Goal: Task Accomplishment & Management: Manage account settings

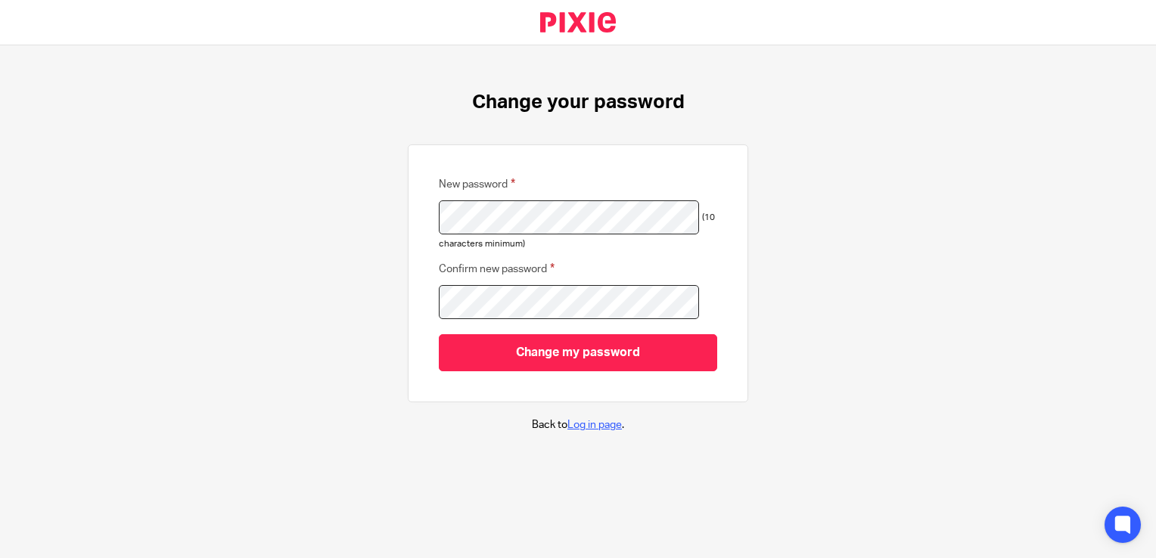
click at [595, 424] on link "Log in page" at bounding box center [594, 425] width 54 height 11
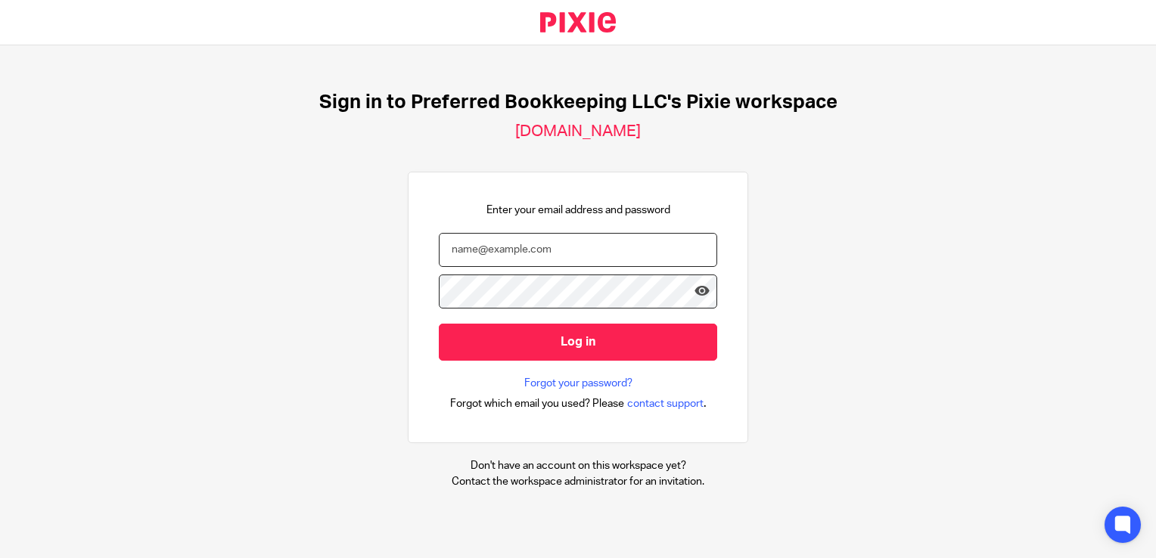
type input "[PERSON_NAME][EMAIL_ADDRESS][DOMAIN_NAME]"
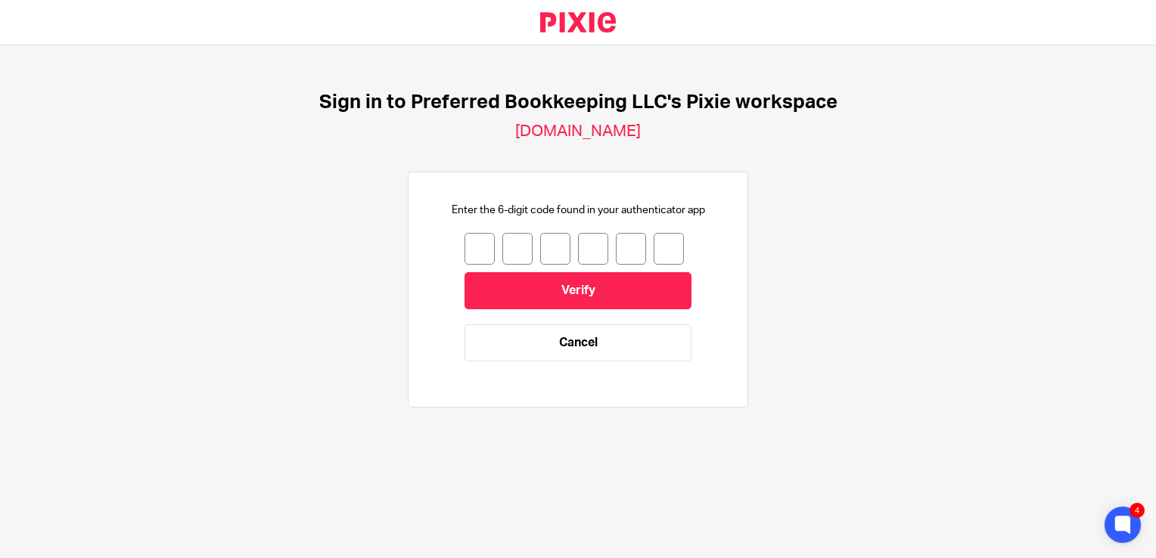
click at [468, 246] on input "number" at bounding box center [479, 249] width 30 height 32
type input "2"
type input "4"
type input "0"
type input "2"
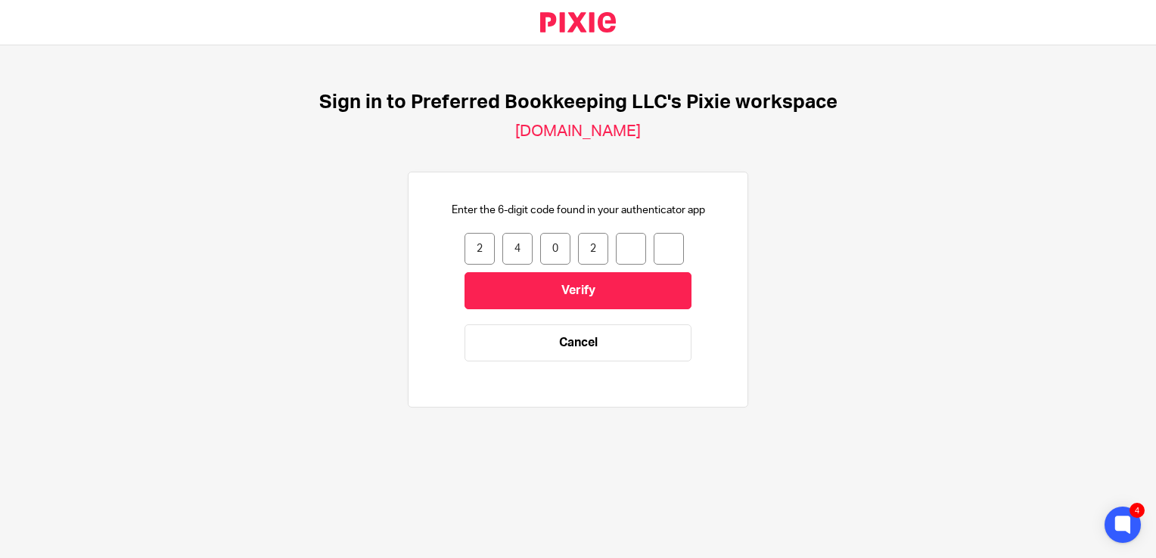
type input "9"
type input "3"
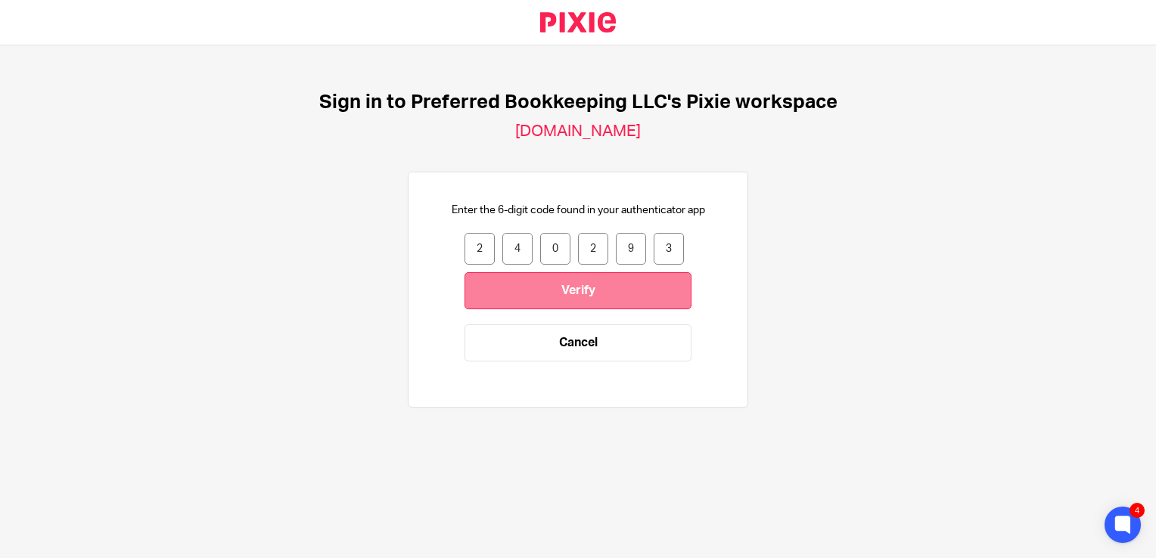
click at [554, 277] on input "Verify" at bounding box center [577, 290] width 227 height 37
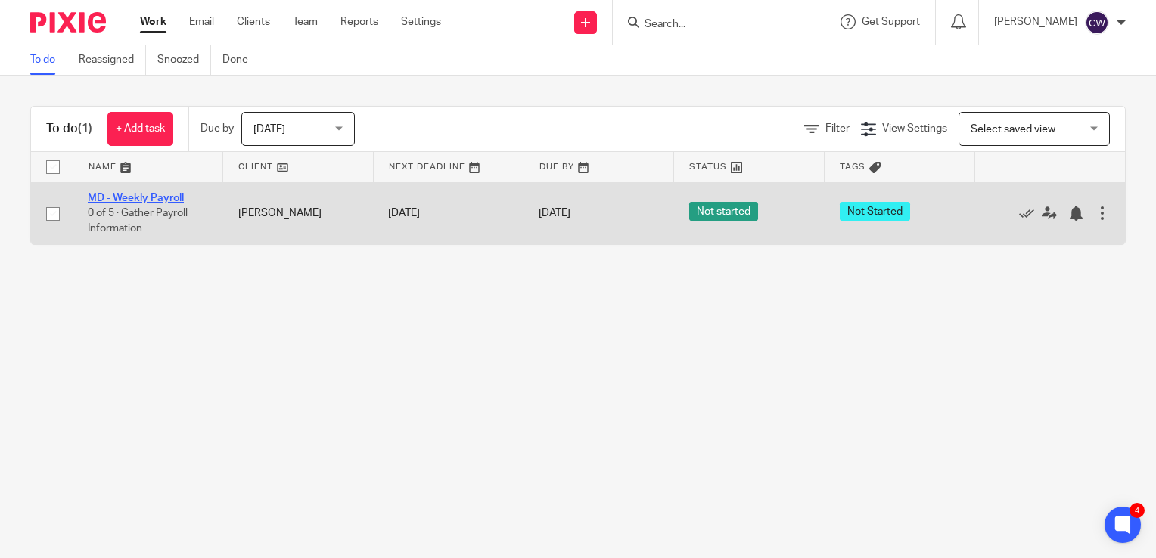
click at [161, 193] on link "MD - Weekly Payroll" at bounding box center [136, 198] width 96 height 11
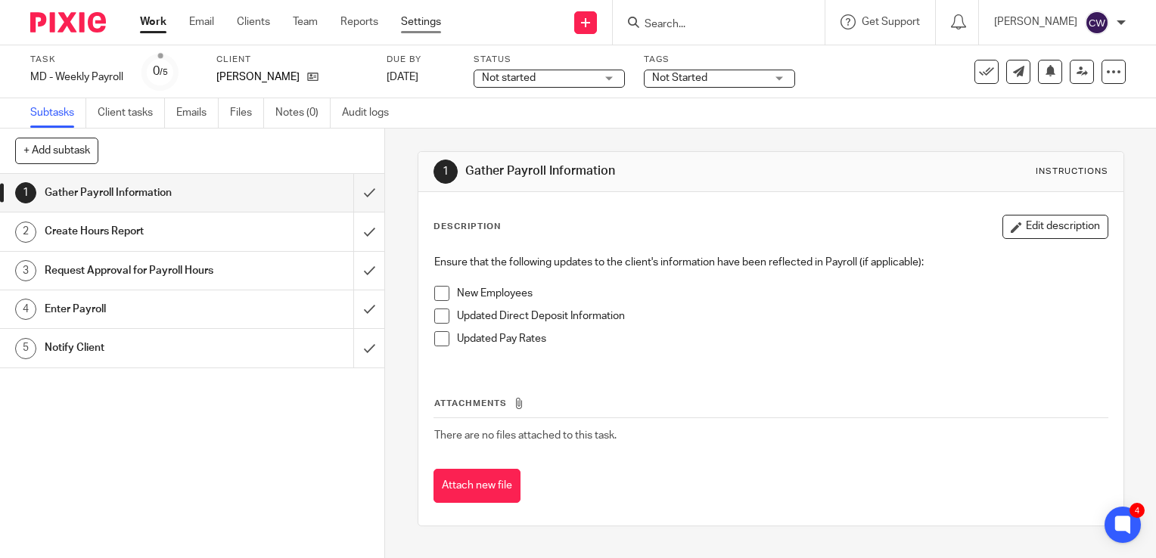
click at [430, 23] on link "Settings" at bounding box center [421, 21] width 40 height 15
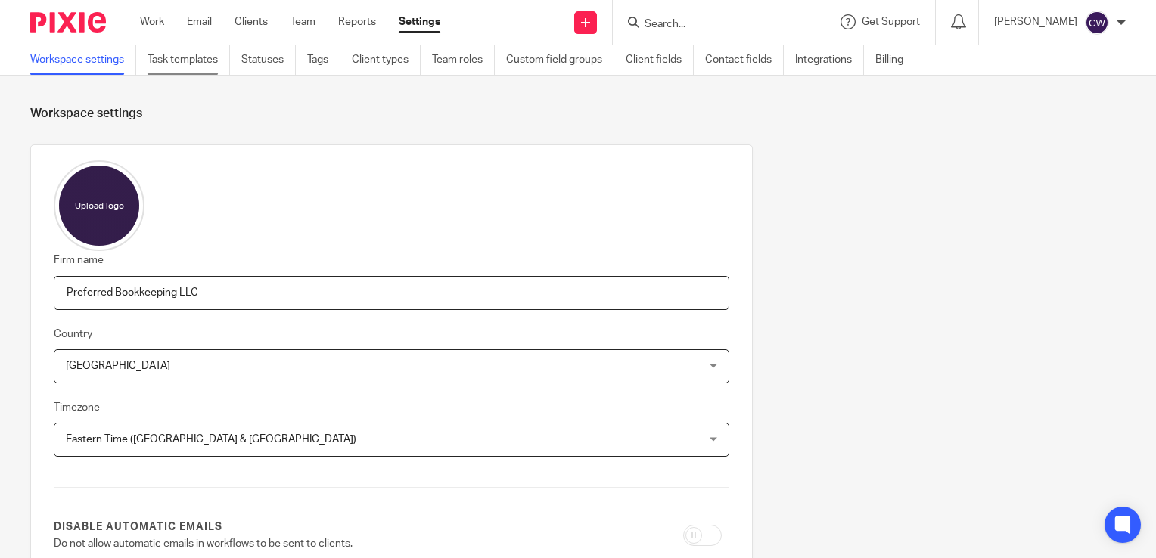
click at [197, 61] on link "Task templates" at bounding box center [188, 59] width 82 height 29
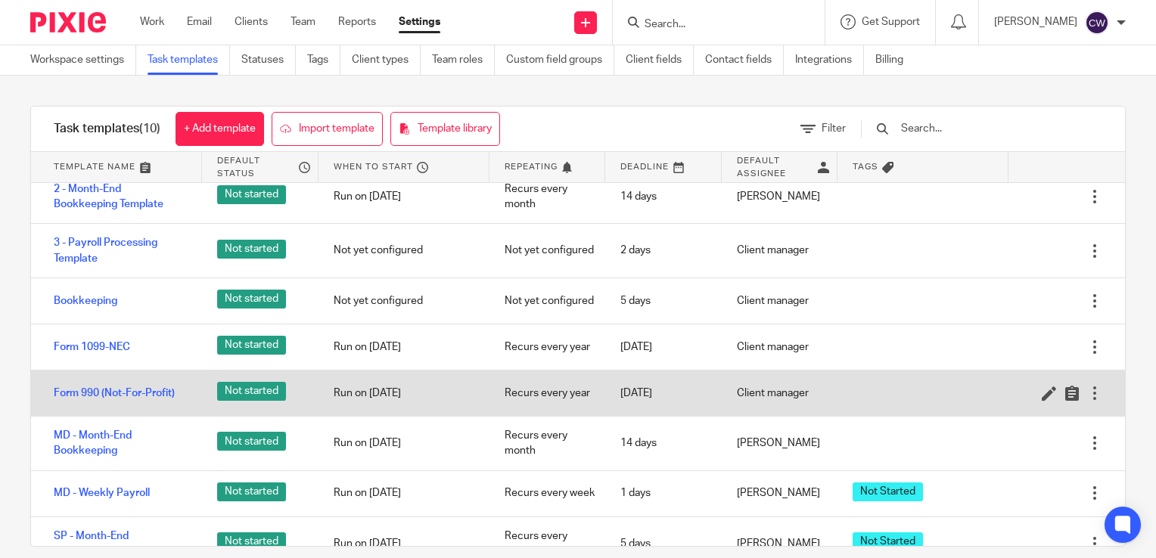
scroll to position [136, 0]
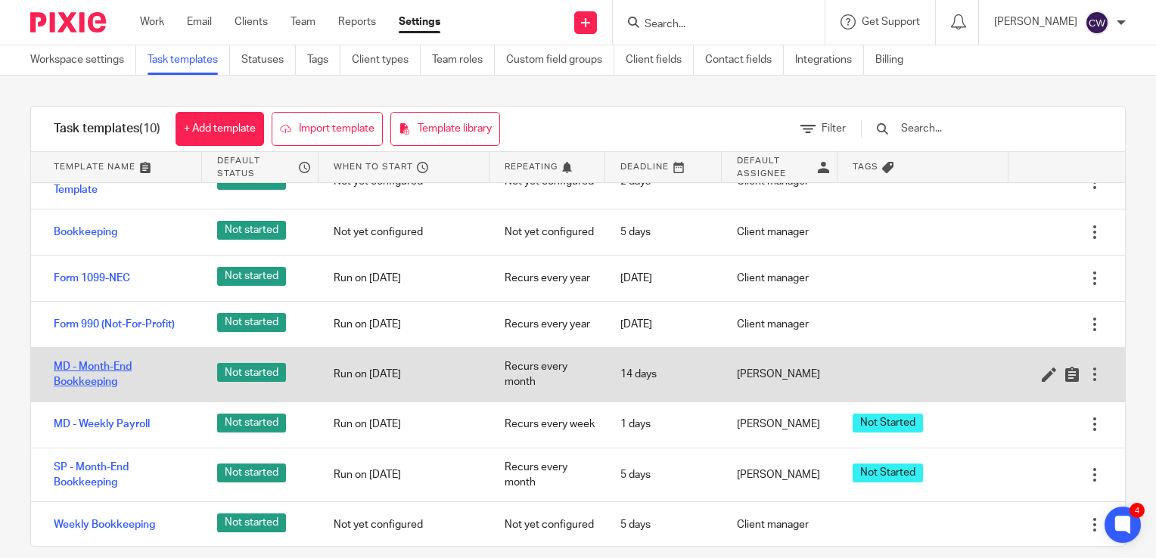
click at [122, 367] on link "MD - Month-End Bookkeeping" at bounding box center [120, 374] width 133 height 31
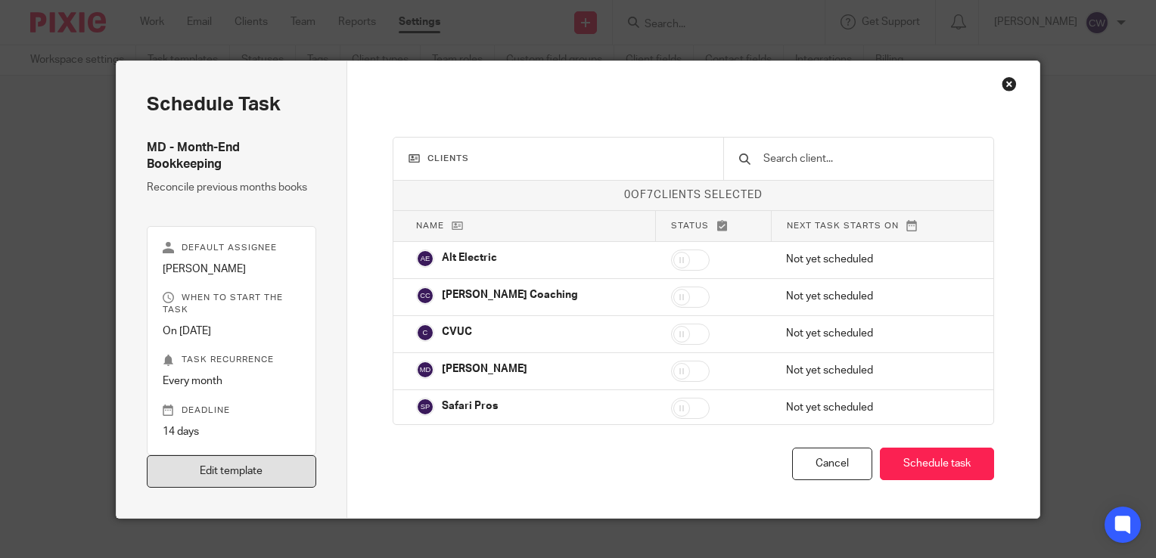
click at [275, 467] on link "Edit template" at bounding box center [231, 471] width 169 height 33
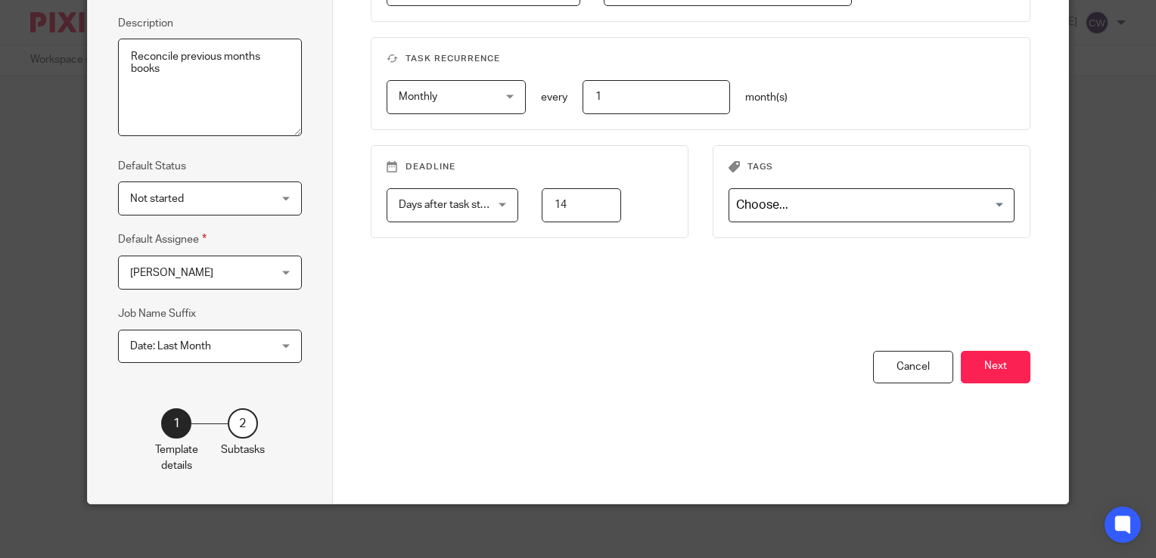
scroll to position [213, 0]
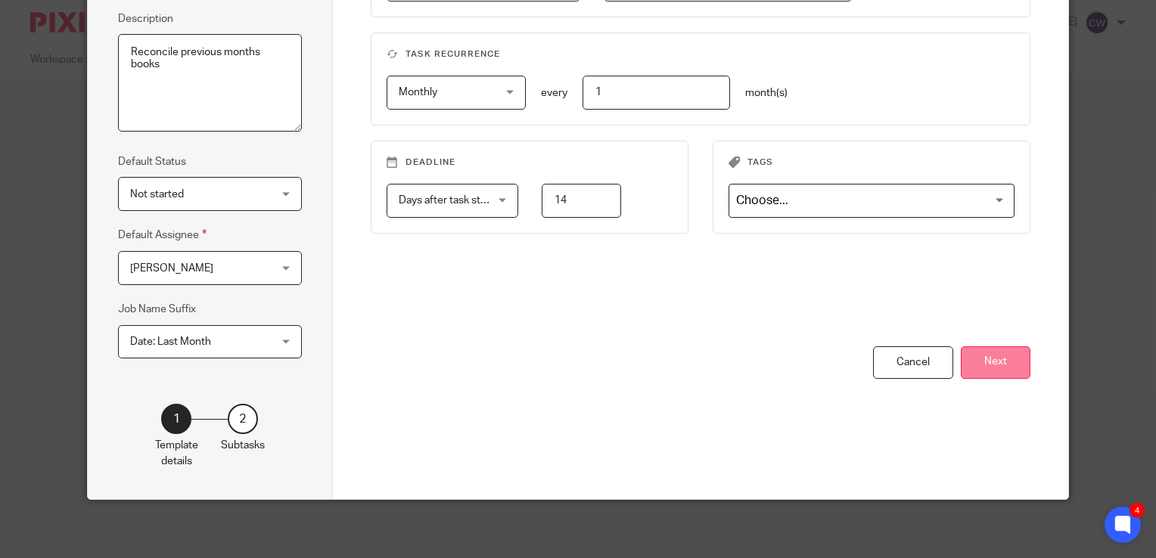
click at [983, 350] on button "Next" at bounding box center [996, 362] width 70 height 33
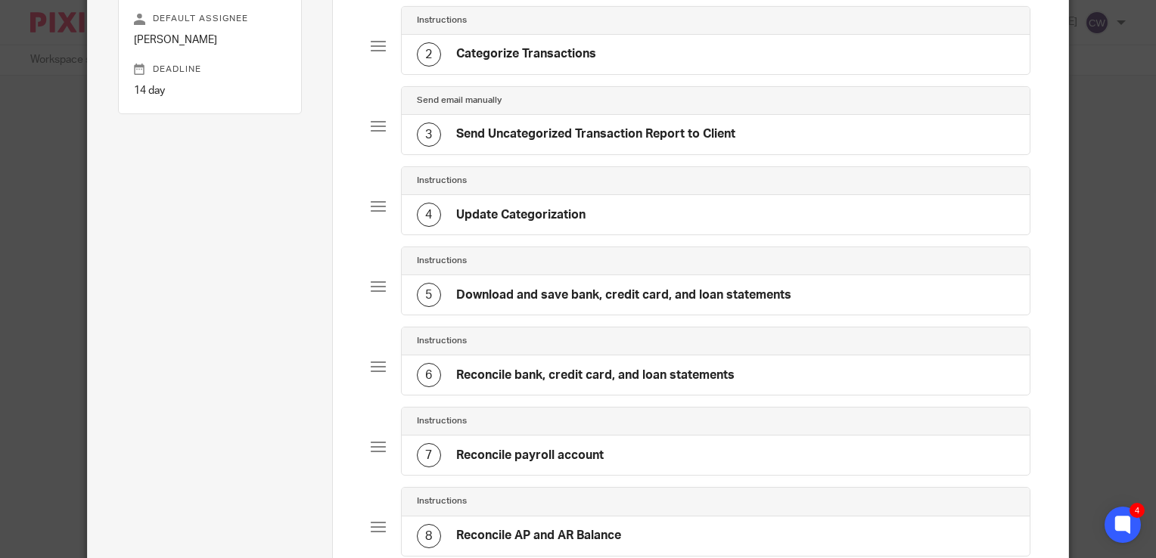
scroll to position [61, 0]
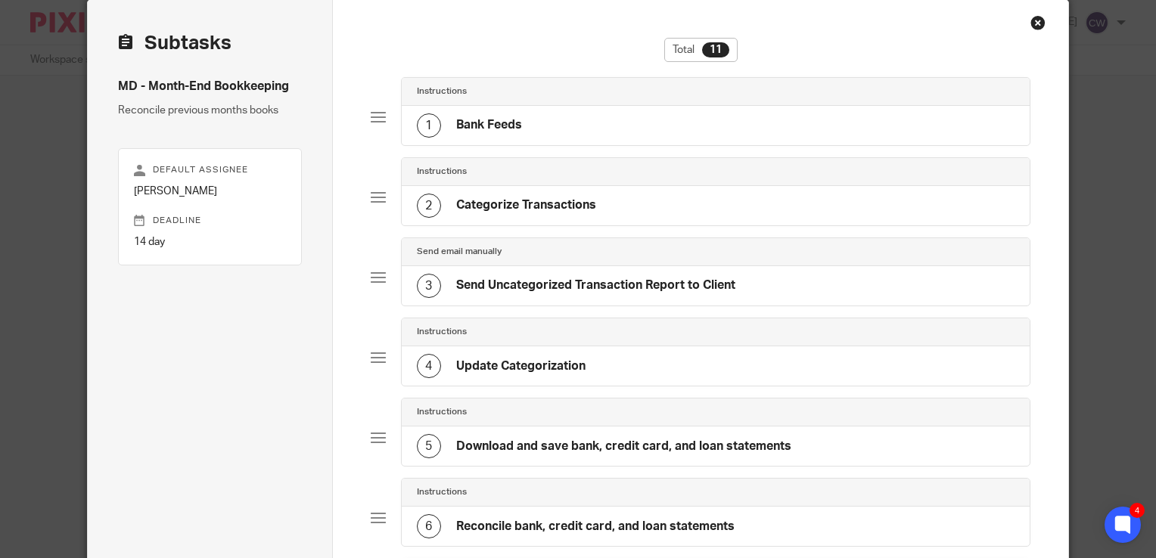
click at [473, 125] on h4 "Bank Feeds" at bounding box center [489, 125] width 66 height 16
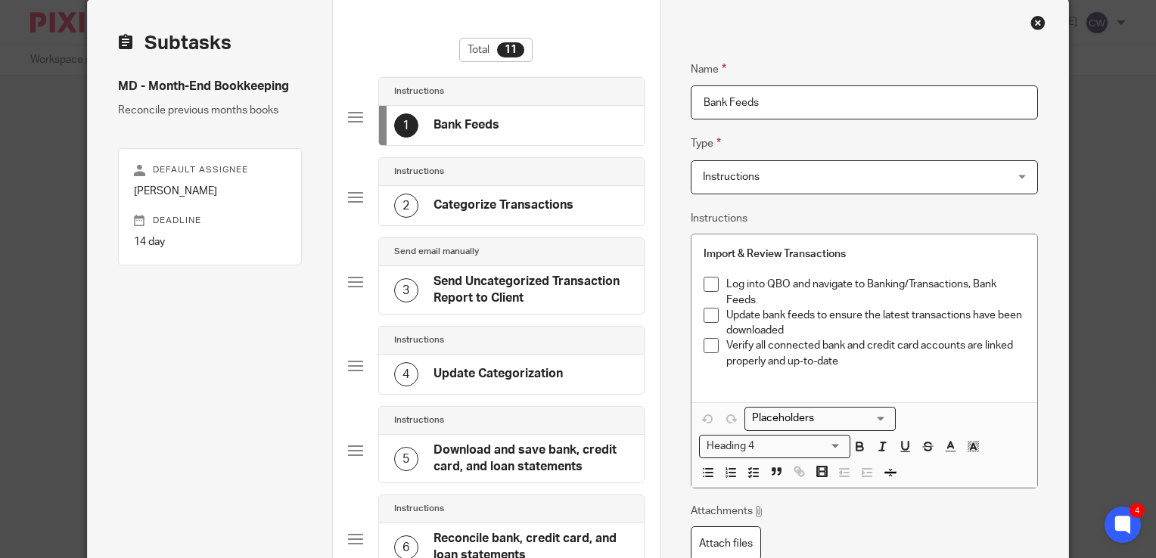
click at [469, 201] on h4 "Categorize Transactions" at bounding box center [503, 205] width 140 height 16
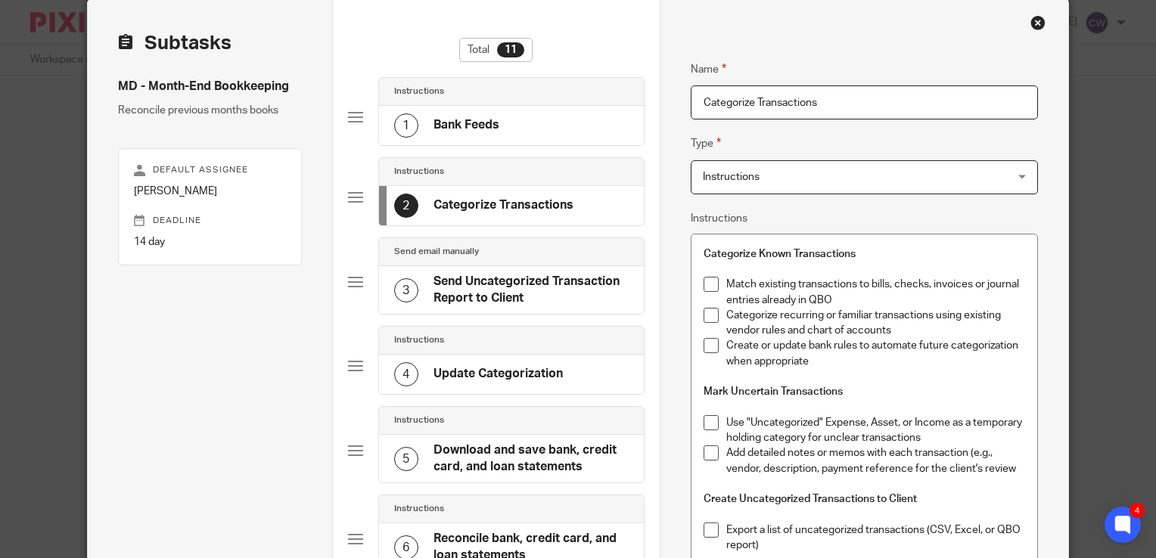
click at [470, 126] on h4 "Bank Feeds" at bounding box center [466, 125] width 66 height 16
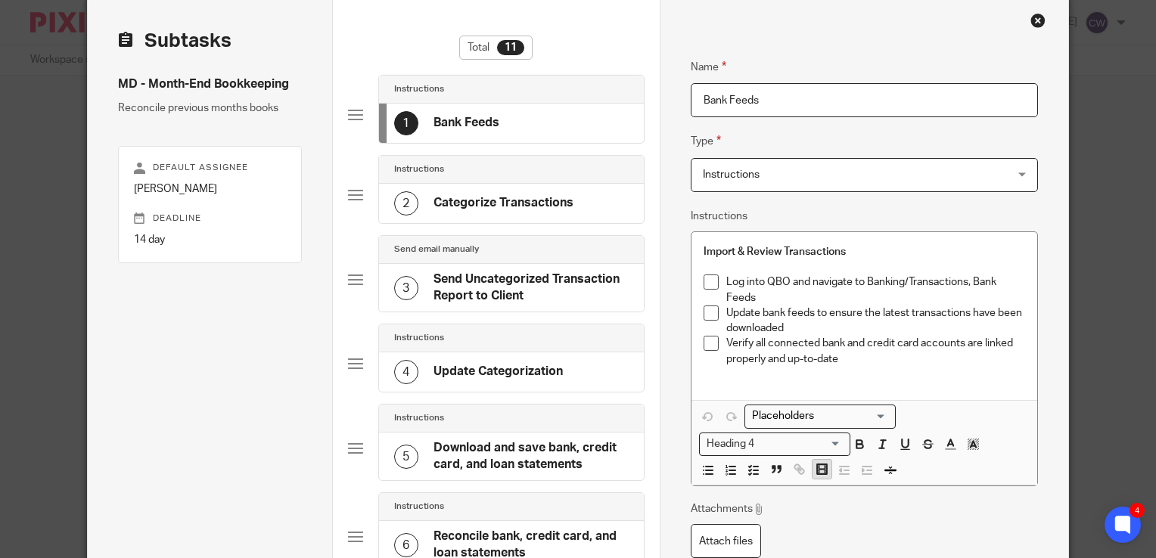
scroll to position [0, 0]
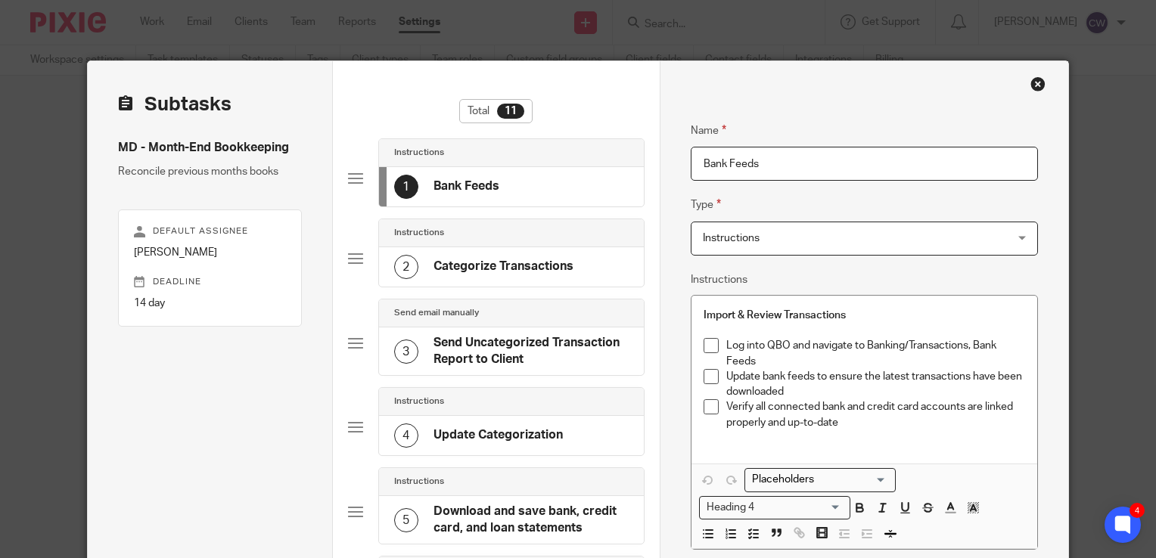
click at [1030, 82] on div "Close this dialog window" at bounding box center [1037, 83] width 15 height 15
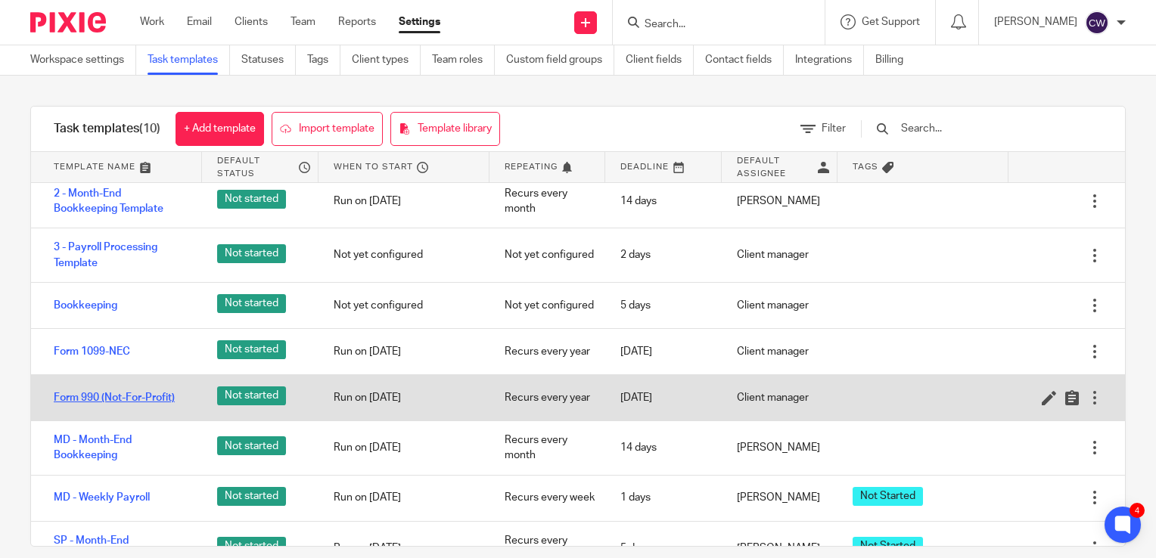
scroll to position [136, 0]
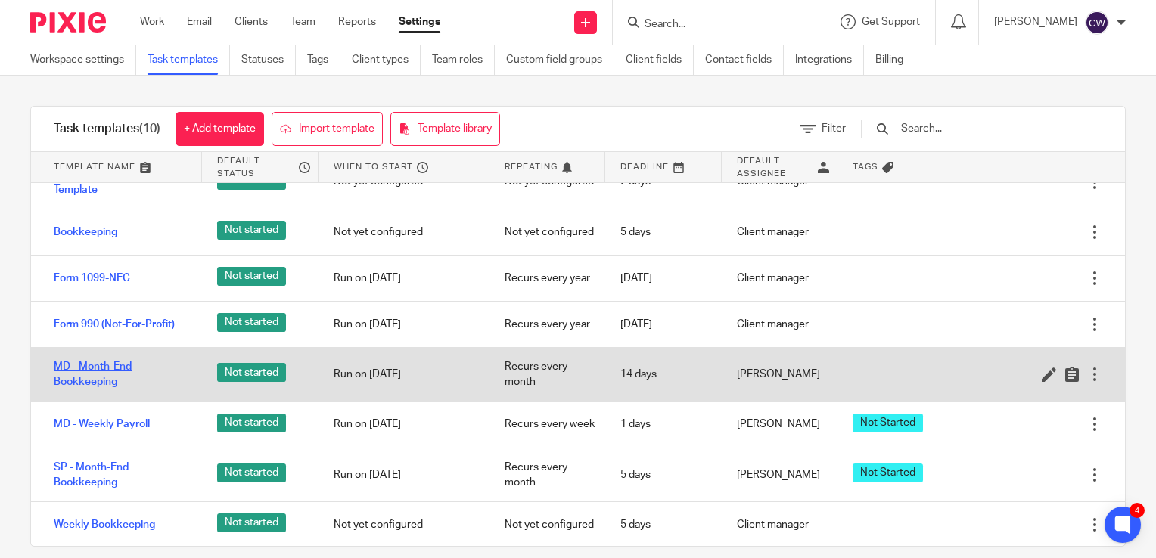
click at [107, 363] on link "MD - Month-End Bookkeeping" at bounding box center [120, 374] width 133 height 31
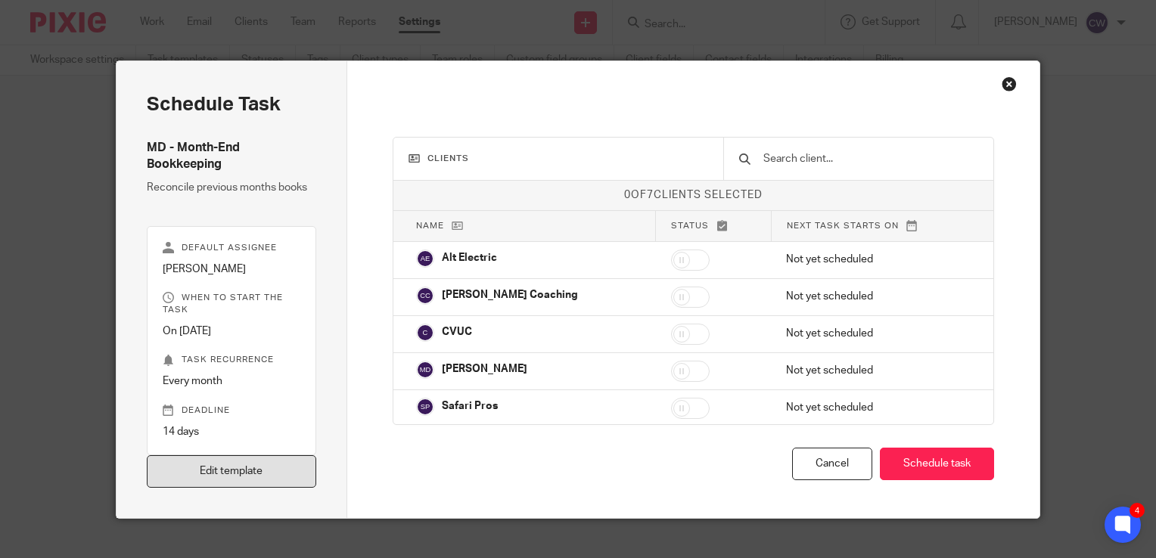
click at [267, 473] on link "Edit template" at bounding box center [231, 471] width 169 height 33
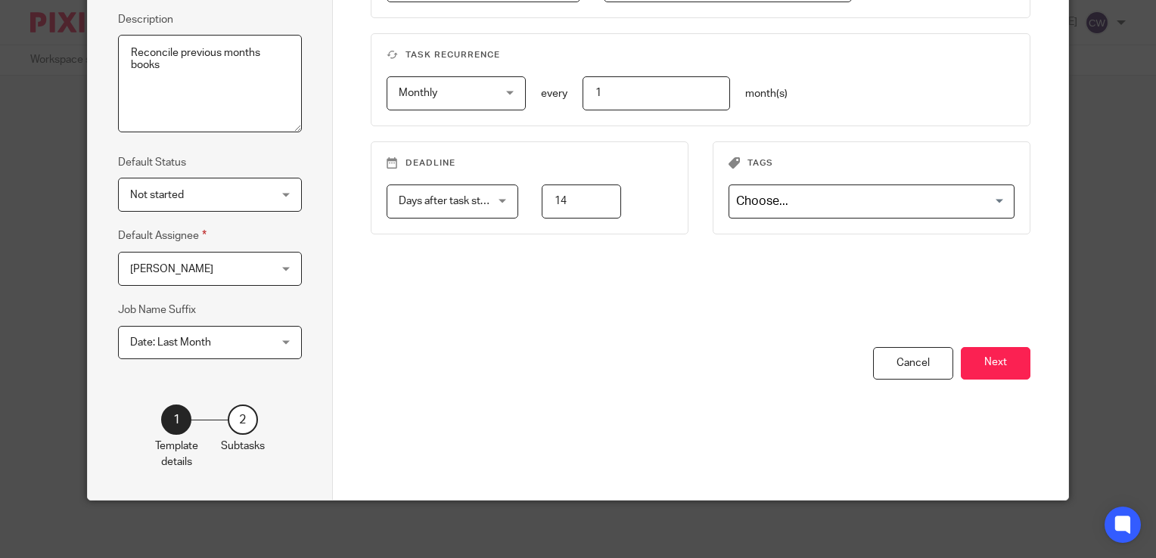
scroll to position [213, 0]
click at [989, 358] on button "Next" at bounding box center [996, 362] width 70 height 33
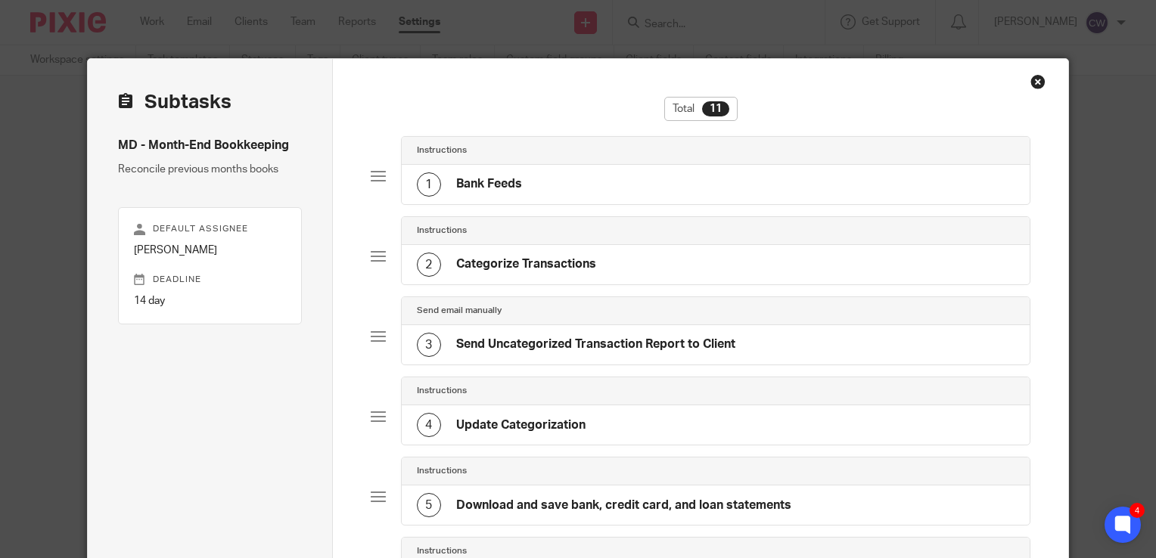
scroll to position [0, 0]
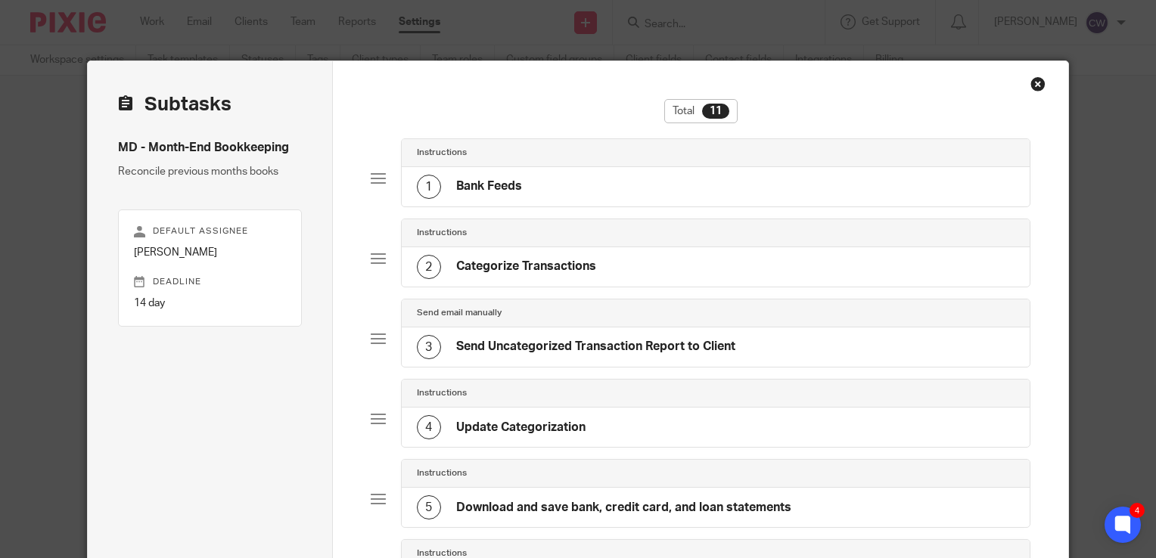
click at [505, 191] on h4 "Bank Feeds" at bounding box center [489, 186] width 66 height 16
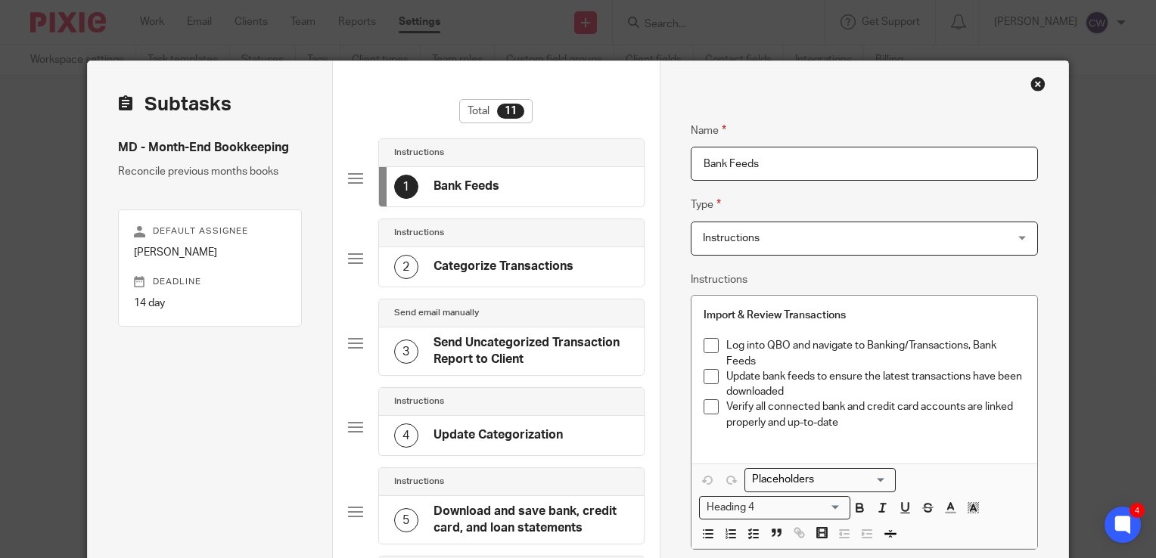
click at [434, 265] on h4 "Categorize Transactions" at bounding box center [503, 267] width 140 height 16
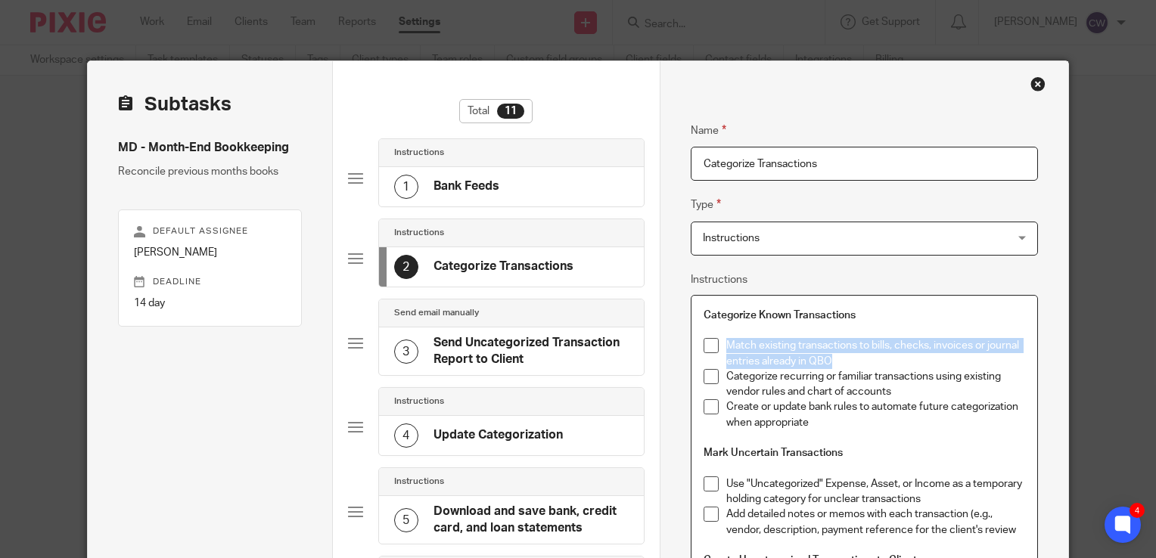
drag, startPoint x: 722, startPoint y: 346, endPoint x: 850, endPoint y: 362, distance: 129.6
click at [850, 362] on p "Match existing transactions to bills, checks, invoices or journal entries alrea…" at bounding box center [875, 353] width 299 height 31
copy p "Match existing transactions to bills, checks, invoices or journal entries alrea…"
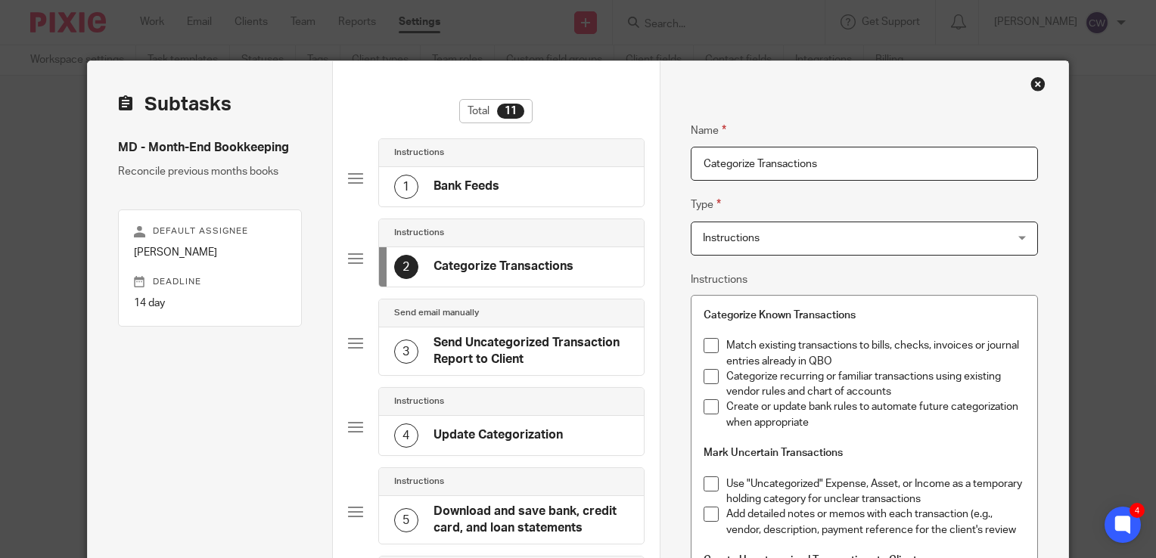
click at [909, 395] on p "Categorize recurring or familiar transactions using existing vendor rules and c…" at bounding box center [875, 384] width 299 height 31
drag, startPoint x: 893, startPoint y: 393, endPoint x: 720, endPoint y: 381, distance: 173.6
click at [726, 381] on p "Categorize recurring or familiar transactions using existing vendor rules and c…" at bounding box center [875, 384] width 299 height 31
copy p "Categorize recurring or familiar transactions using existing vendor rules and c…"
click at [815, 424] on p "Create or update bank rules to automate future categorization when appropriate" at bounding box center [875, 414] width 299 height 31
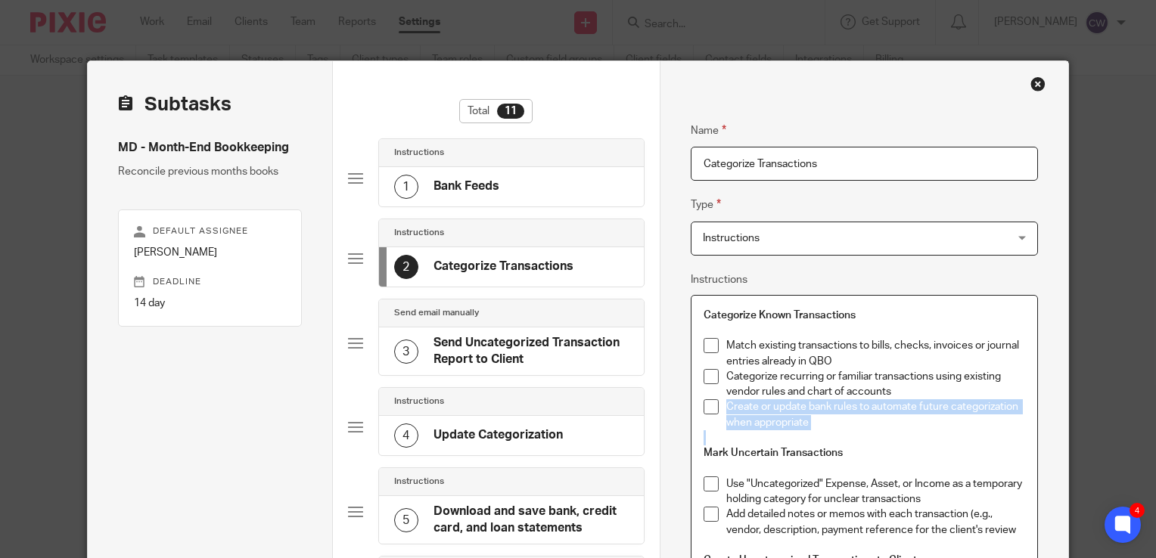
drag, startPoint x: 815, startPoint y: 424, endPoint x: 721, endPoint y: 412, distance: 94.6
click at [726, 412] on p "Create or update bank rules to automate future categorization when appropriate" at bounding box center [875, 414] width 299 height 31
copy p "Create or update bank rules to automate future categorization when appropriate"
click at [849, 425] on p "Create or update bank rules to automate future categorization when appropriate" at bounding box center [875, 414] width 299 height 31
click at [1031, 87] on div "Close this dialog window" at bounding box center [1037, 83] width 15 height 15
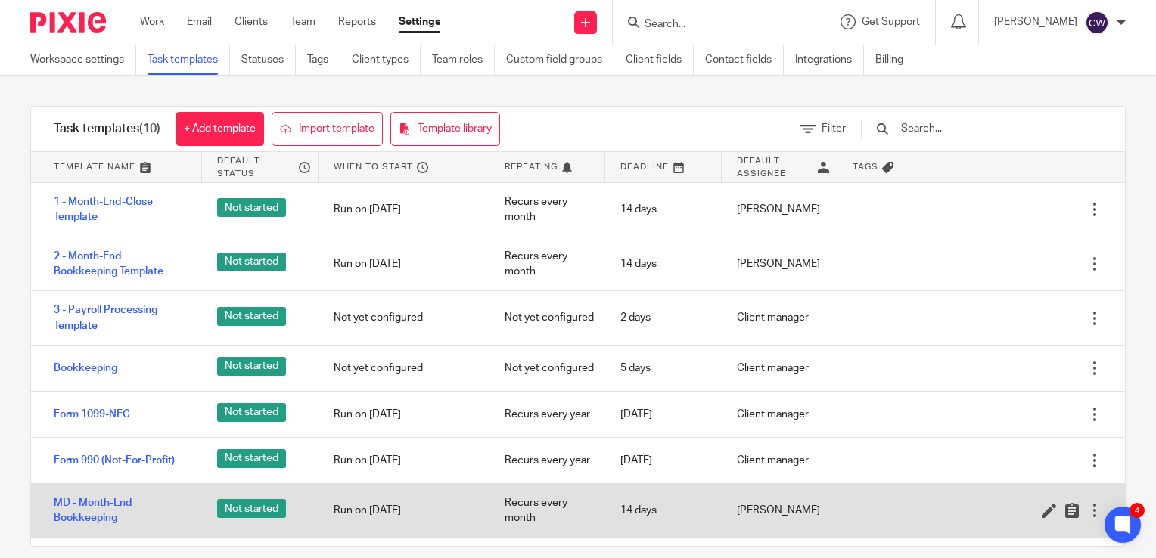
click at [86, 499] on link "MD - Month-End Bookkeeping" at bounding box center [120, 510] width 133 height 31
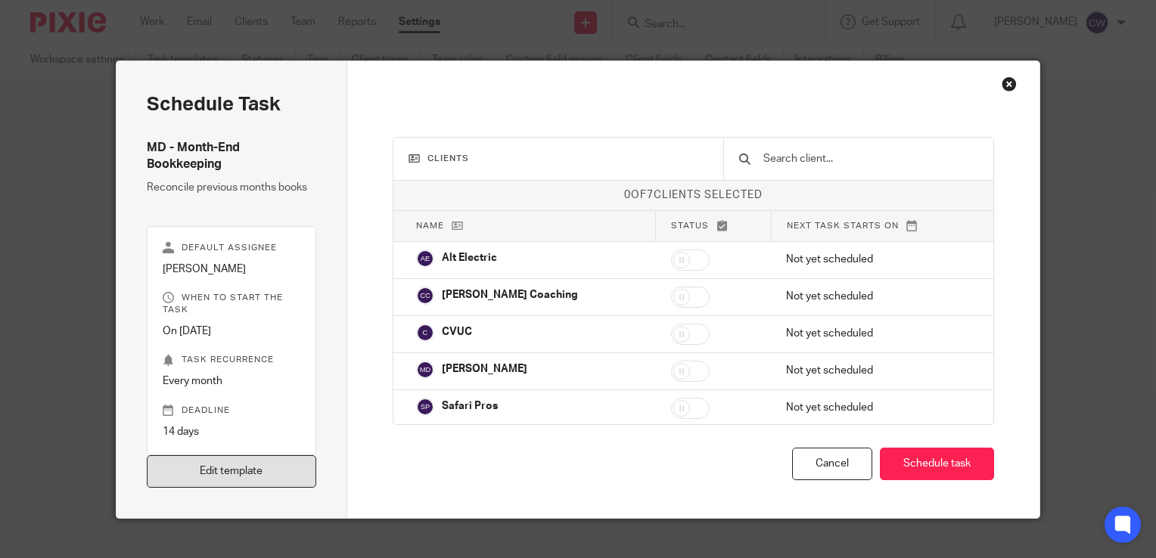
click at [197, 470] on link "Edit template" at bounding box center [231, 471] width 169 height 33
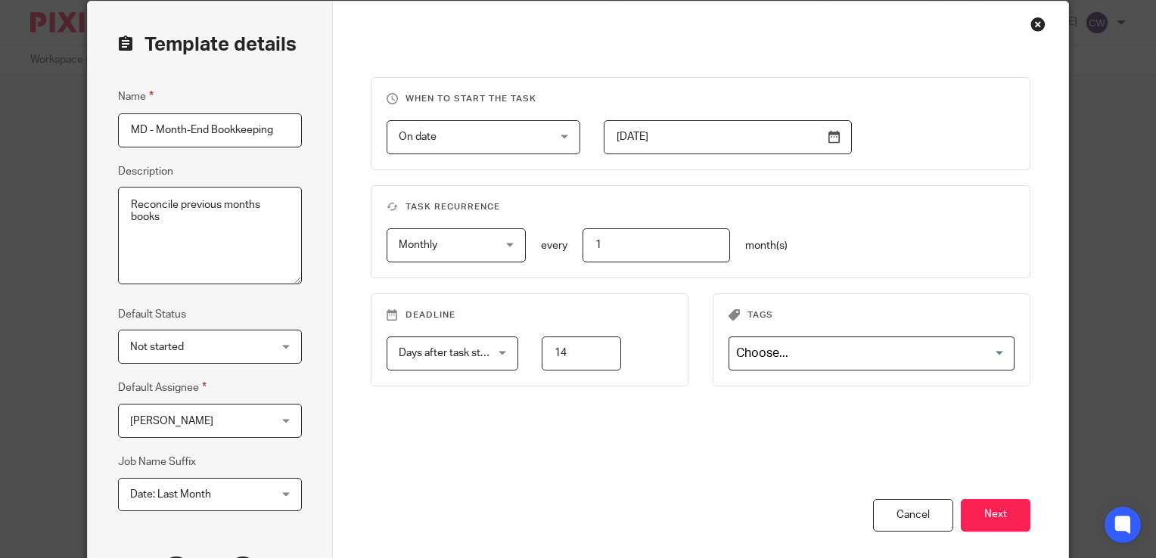
scroll to position [213, 0]
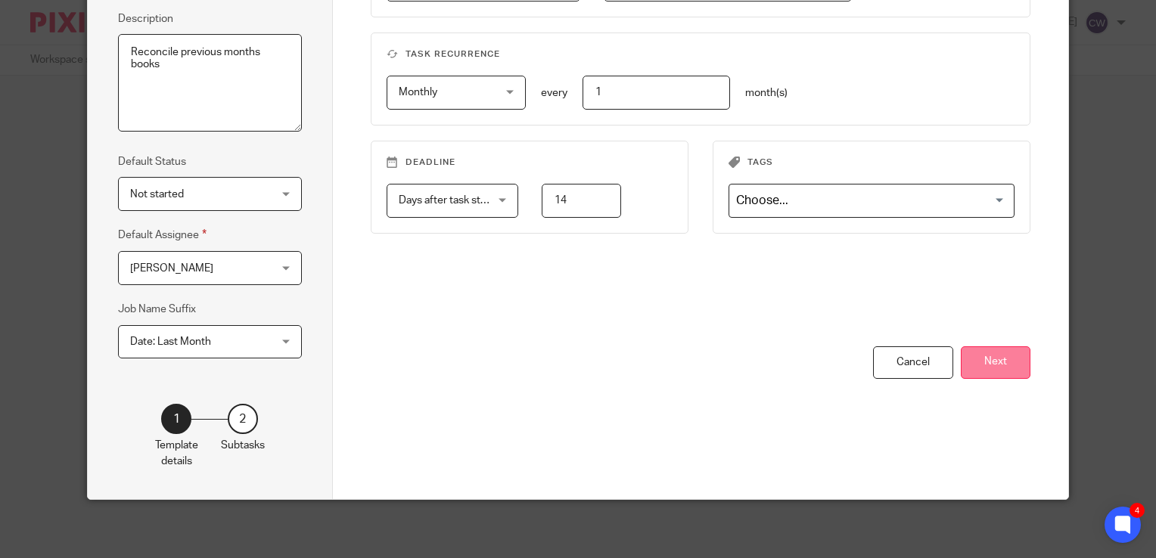
click at [989, 362] on button "Next" at bounding box center [996, 362] width 70 height 33
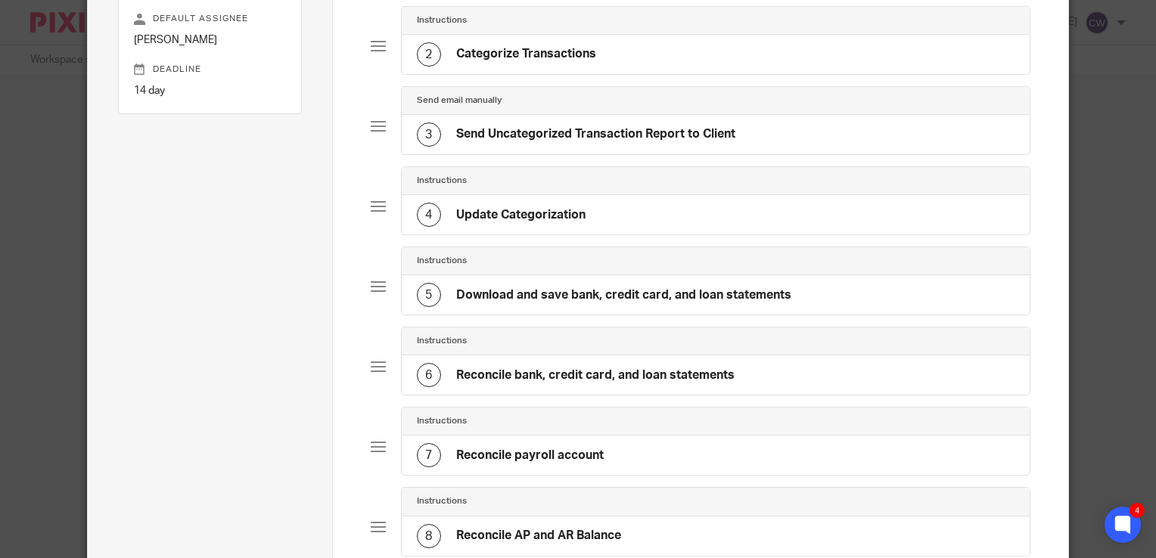
click at [532, 56] on h4 "Categorize Transactions" at bounding box center [526, 54] width 140 height 16
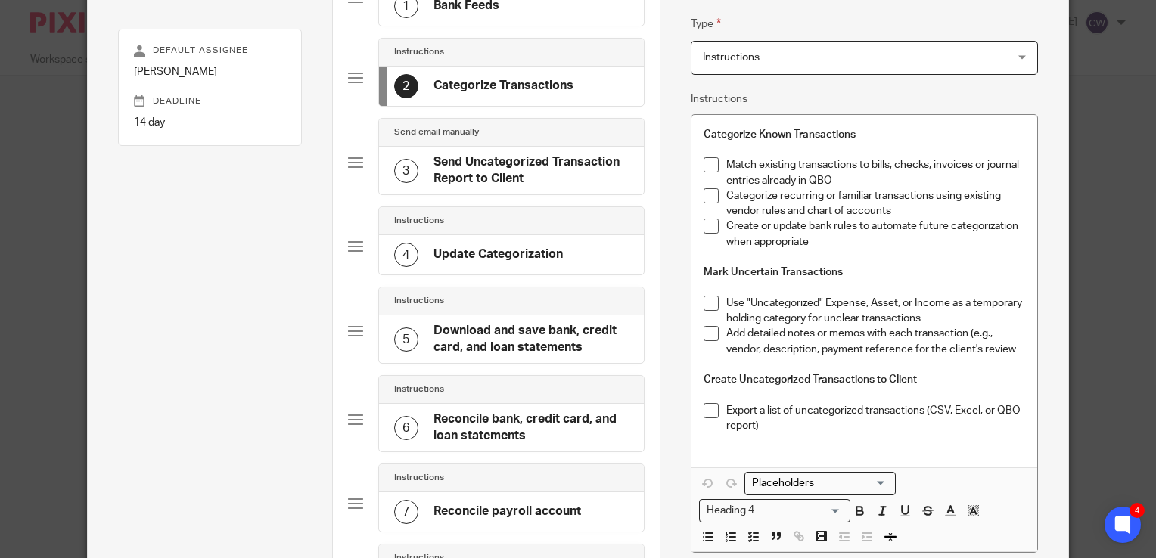
scroll to position [227, 0]
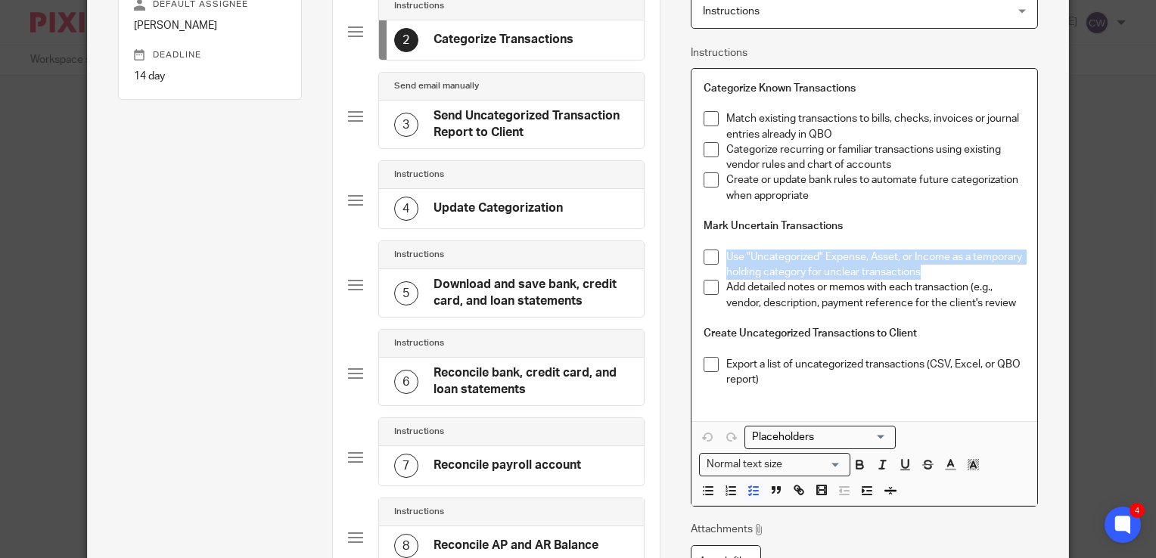
drag, startPoint x: 926, startPoint y: 272, endPoint x: 723, endPoint y: 262, distance: 203.0
click at [726, 262] on p "Use "Uncategorized" Expense, Asset, or Income as a temporary holding category f…" at bounding box center [875, 265] width 299 height 31
copy p "Use "Uncategorized" Expense, Asset, or Income as a temporary holding category f…"
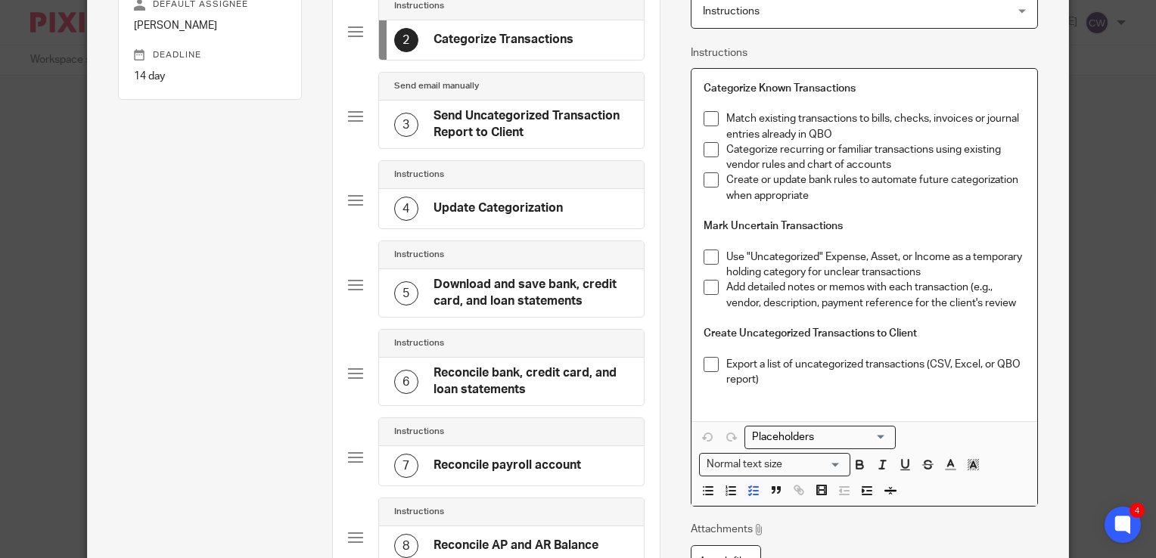
click at [1010, 302] on p "Add detailed notes or memos with each transaction (e.g., vendor, description, p…" at bounding box center [875, 295] width 299 height 31
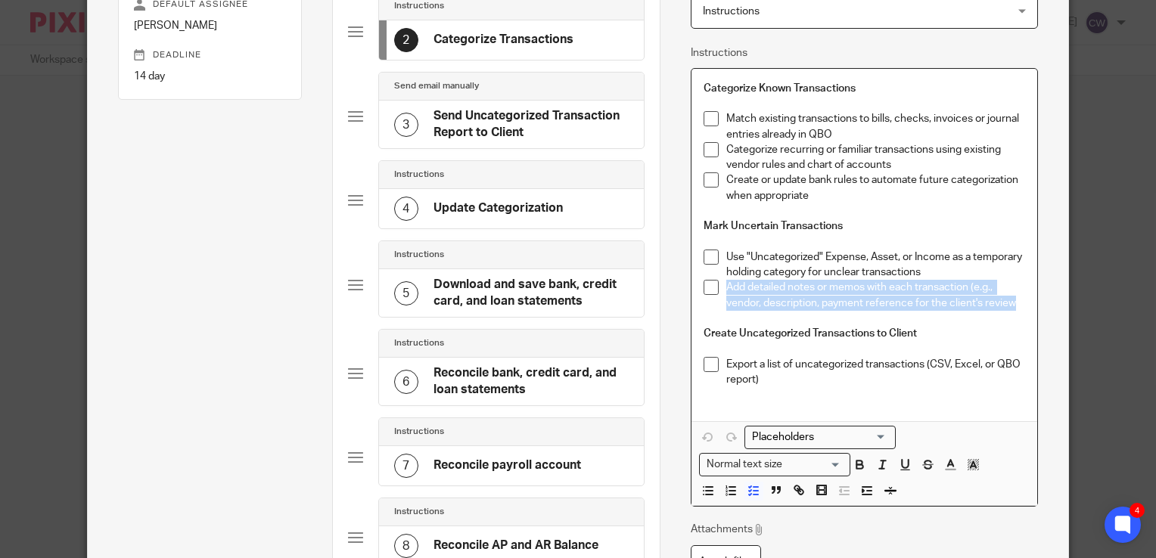
drag, startPoint x: 1010, startPoint y: 302, endPoint x: 716, endPoint y: 292, distance: 294.4
click at [716, 292] on li "Add detailed notes or memos with each transaction (e.g., vendor, description, p…" at bounding box center [863, 303] width 321 height 46
copy p "Add detailed notes or memos with each transaction (e.g., vendor, description, p…"
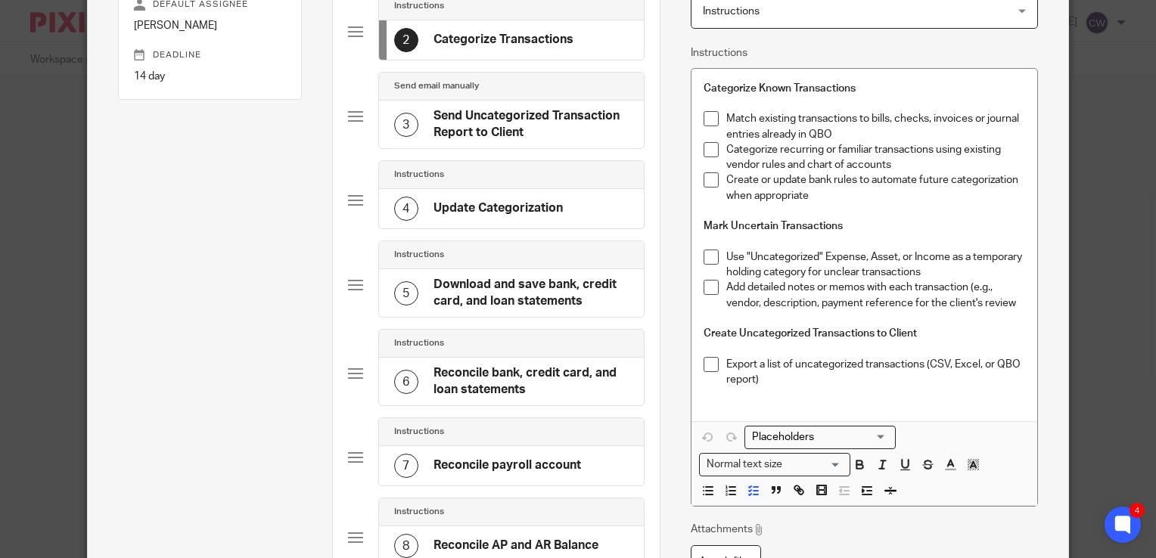
click at [526, 129] on h4 "Send Uncategorized Transaction Report to Client" at bounding box center [530, 124] width 195 height 33
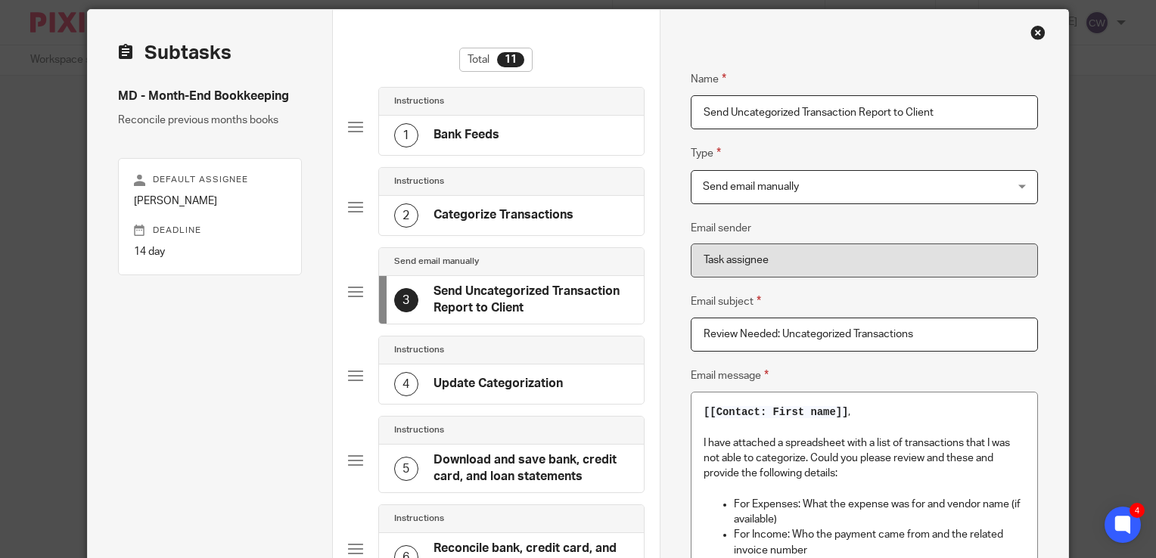
scroll to position [303, 0]
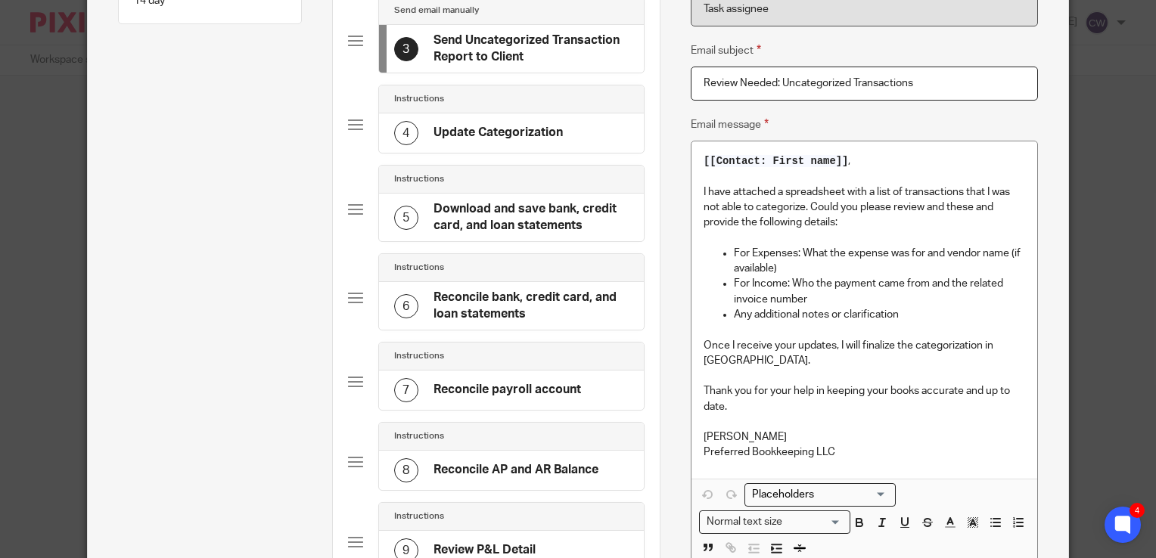
click at [496, 135] on h4 "Update Categorization" at bounding box center [497, 133] width 129 height 16
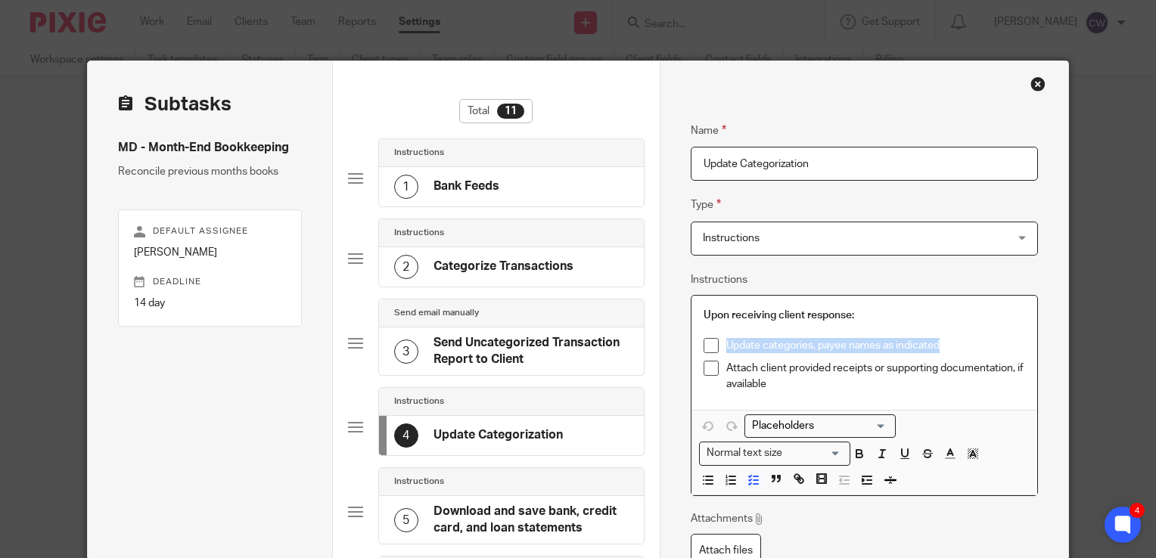
drag, startPoint x: 939, startPoint y: 345, endPoint x: 722, endPoint y: 351, distance: 217.9
click at [726, 351] on p "Update categories, payee names as indicated" at bounding box center [875, 345] width 299 height 15
copy p "Update categories, payee names as indicated"
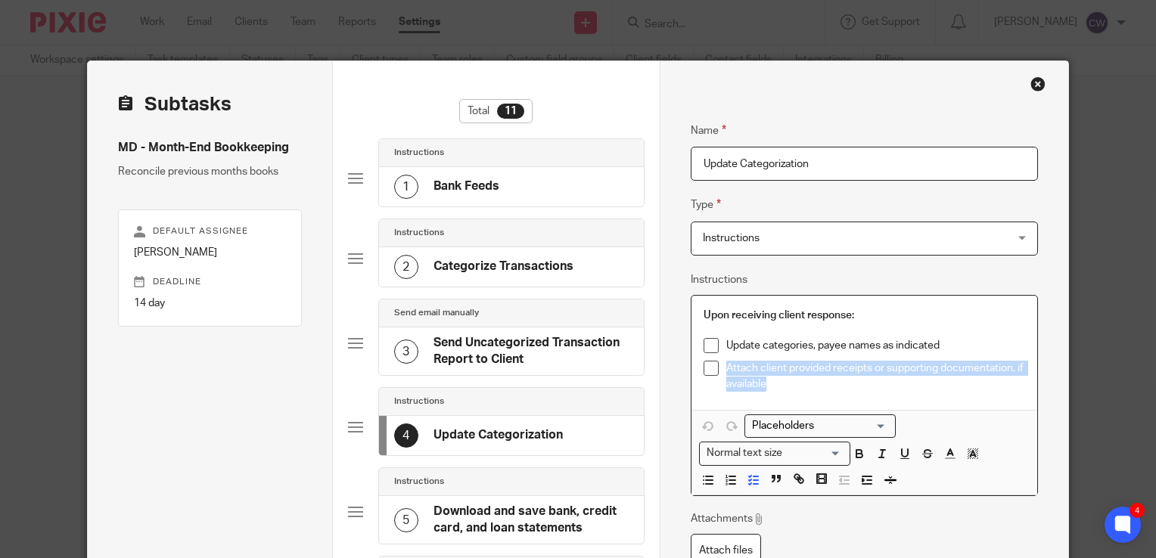
drag, startPoint x: 762, startPoint y: 383, endPoint x: 722, endPoint y: 371, distance: 41.9
click at [726, 371] on p "Attach client provided receipts or supporting documentation, if available" at bounding box center [875, 376] width 299 height 31
copy p "Attach client provided receipts or supporting documentation, if available"
click at [542, 358] on h4 "Send Uncategorized Transaction Report to Client" at bounding box center [530, 351] width 195 height 33
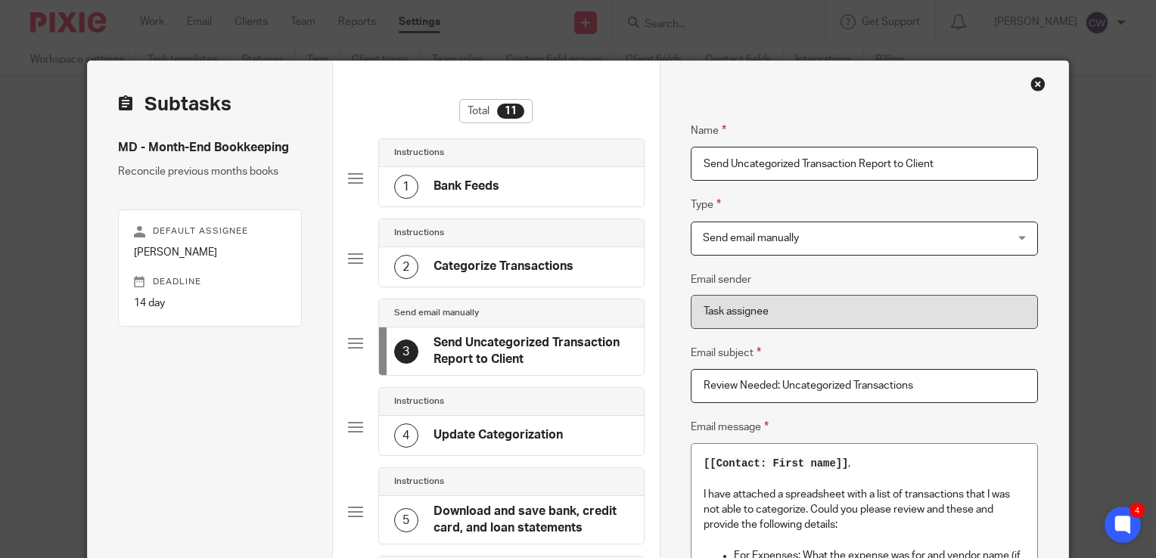
click at [551, 429] on h4 "Update Categorization" at bounding box center [497, 435] width 129 height 16
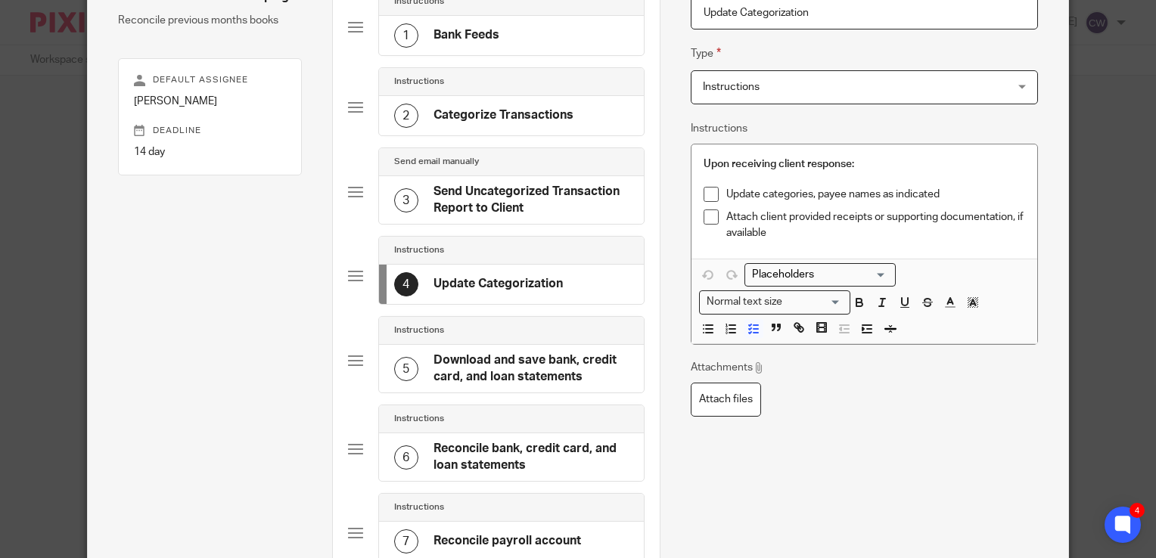
click at [545, 367] on h4 "Download and save bank, credit card, and loan statements" at bounding box center [530, 368] width 195 height 33
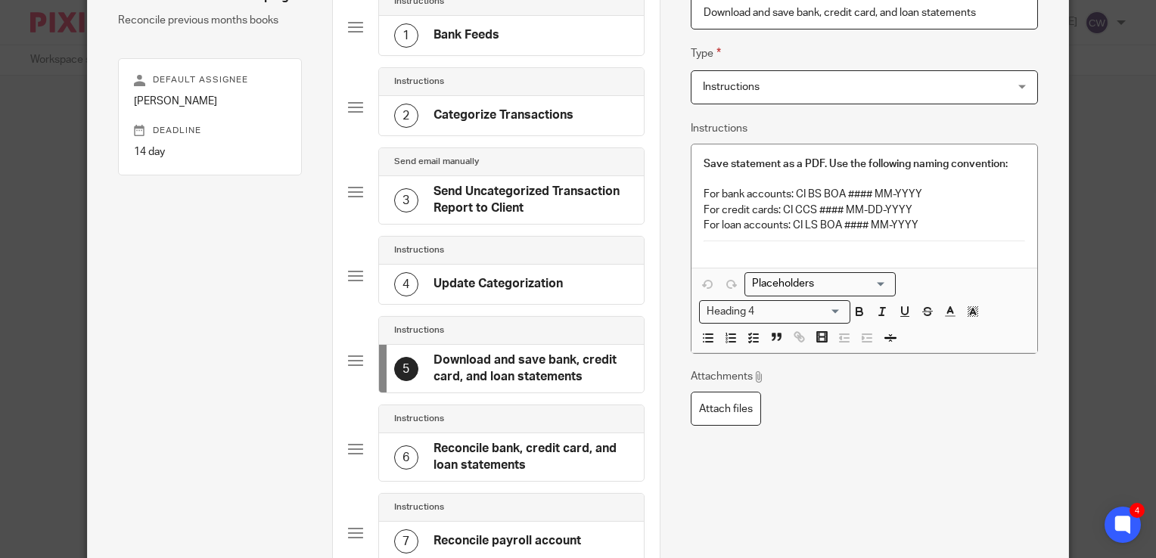
scroll to position [147, 0]
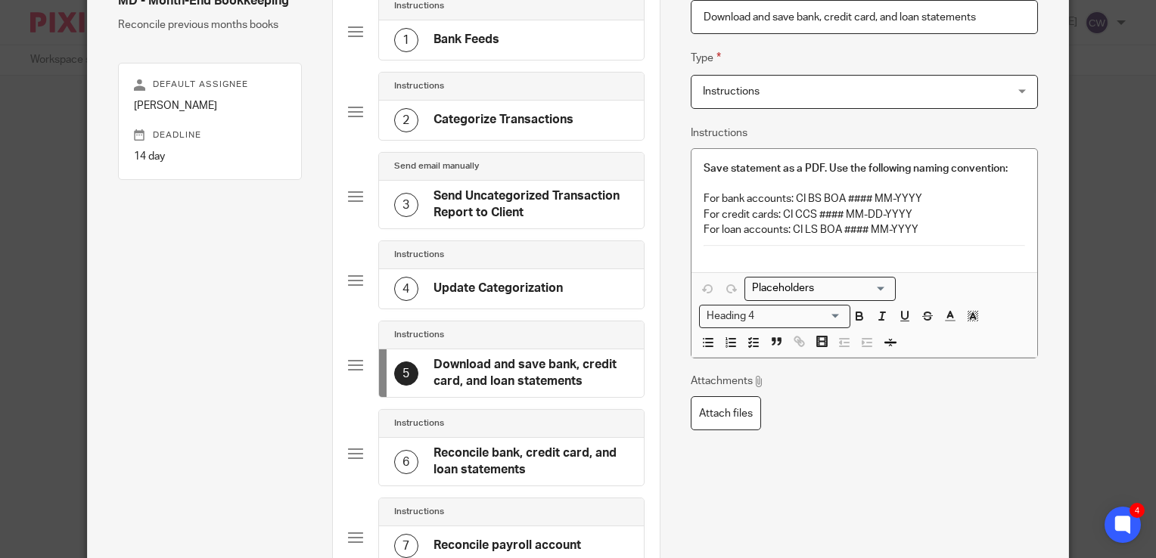
click at [529, 449] on h4 "Reconcile bank, credit card, and loan statements" at bounding box center [530, 461] width 195 height 33
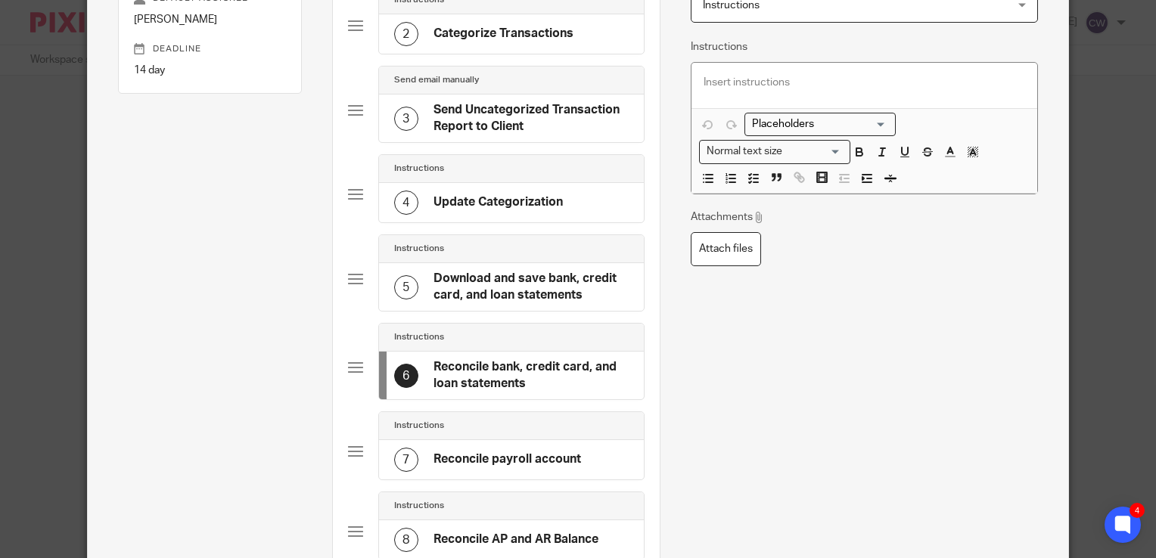
scroll to position [378, 0]
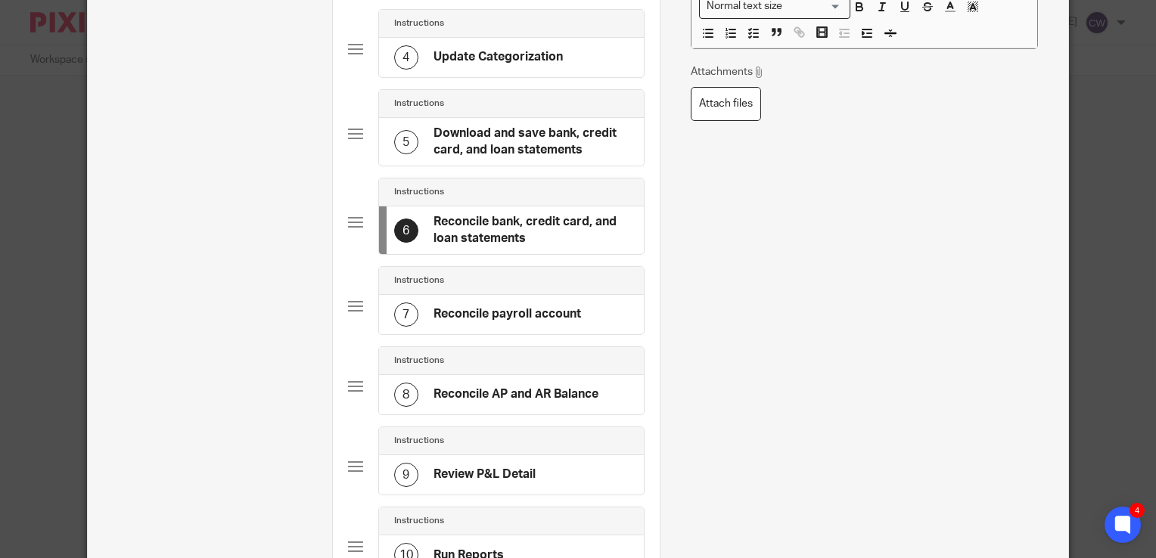
click at [542, 313] on h4 "Reconcile payroll account" at bounding box center [506, 314] width 147 height 16
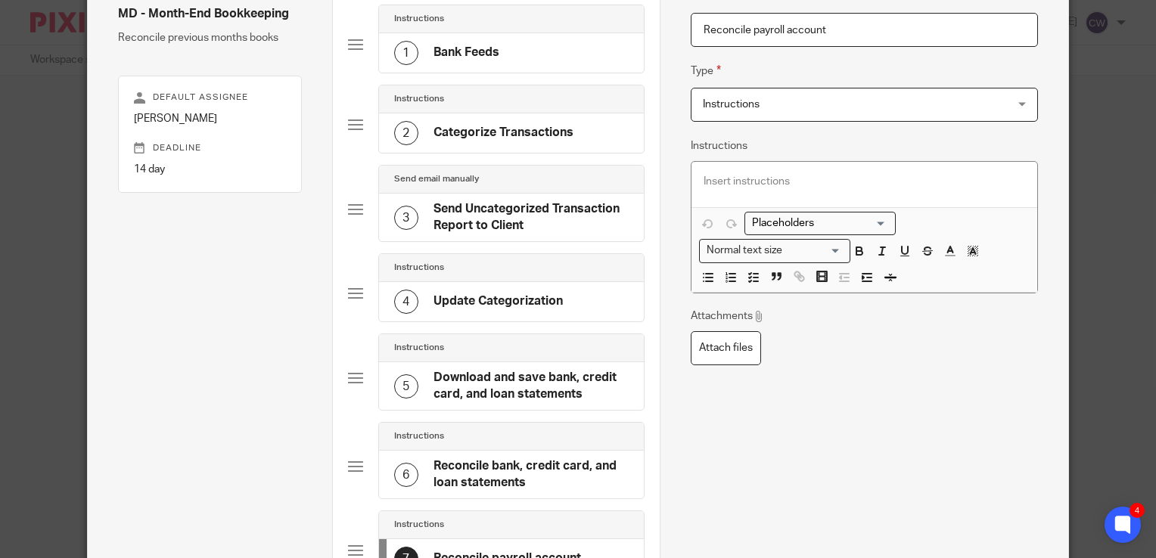
scroll to position [303, 0]
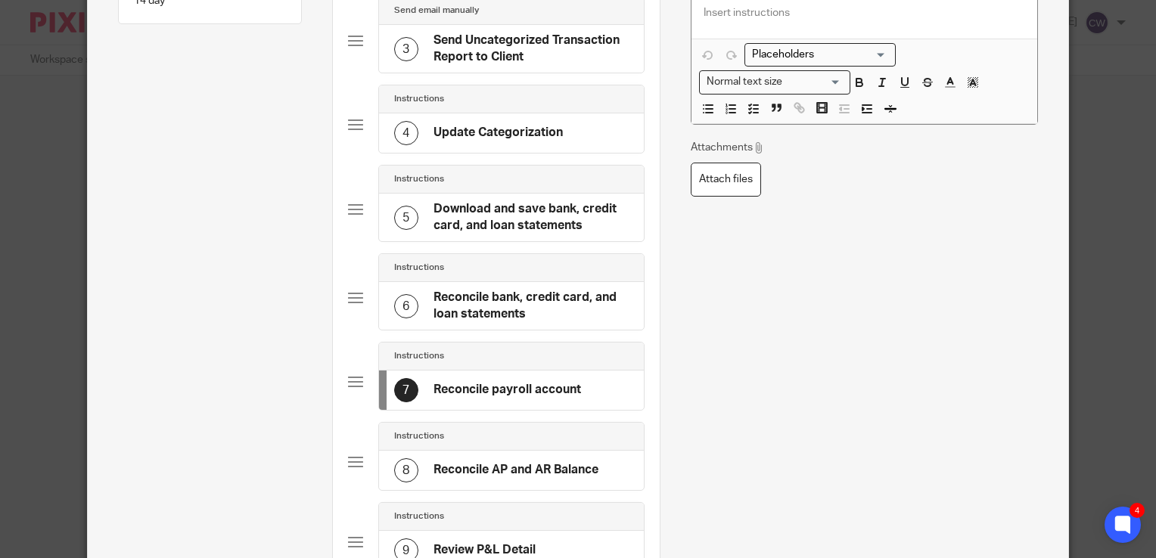
click at [529, 458] on div "8 Reconcile AP and AR Balance" at bounding box center [496, 470] width 204 height 24
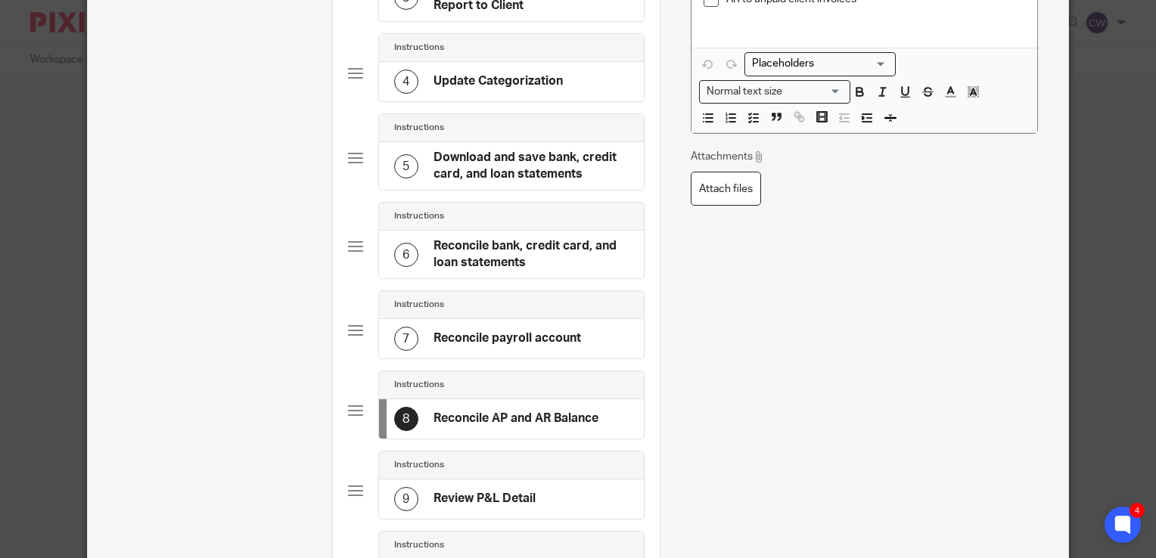
scroll to position [679, 0]
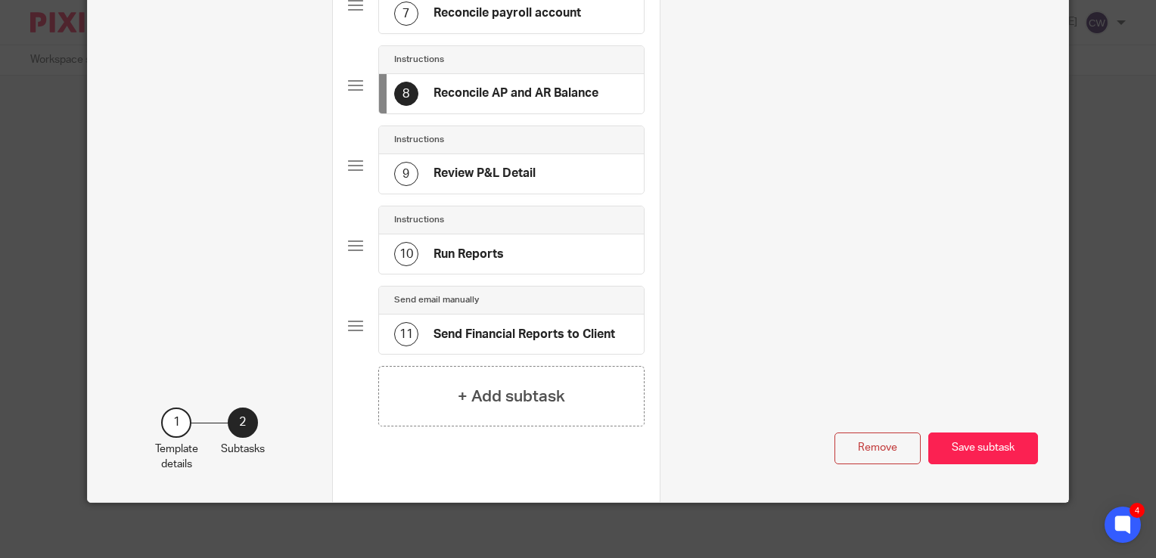
click at [494, 166] on h4 "Review P&L Detail" at bounding box center [484, 174] width 102 height 16
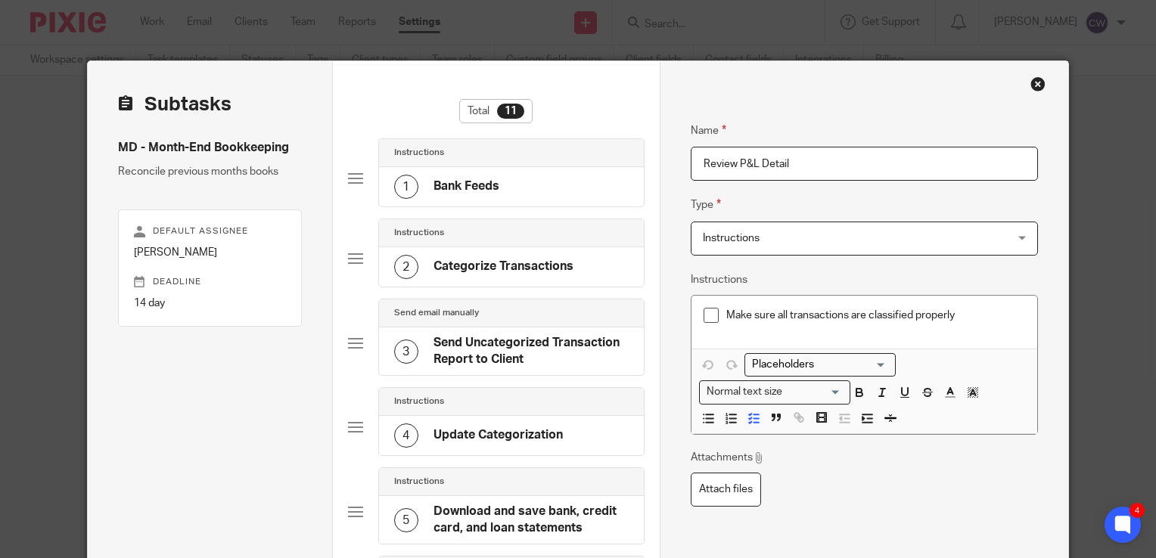
click at [7, 205] on div "Template details Name MD - Month-End Bookkeeping Description Reconcile previous…" at bounding box center [578, 279] width 1156 height 558
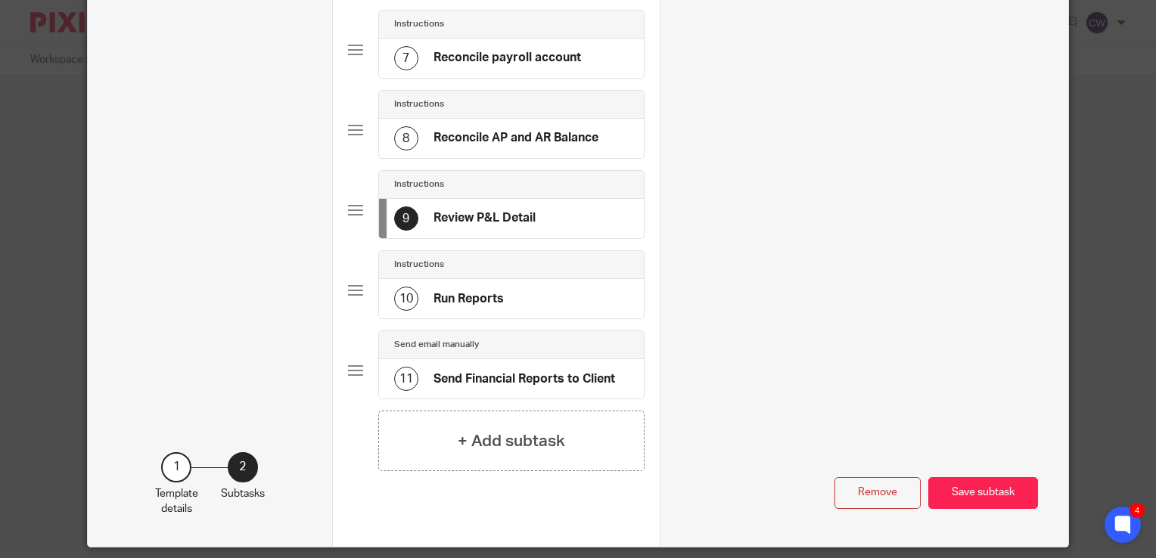
scroll to position [679, 0]
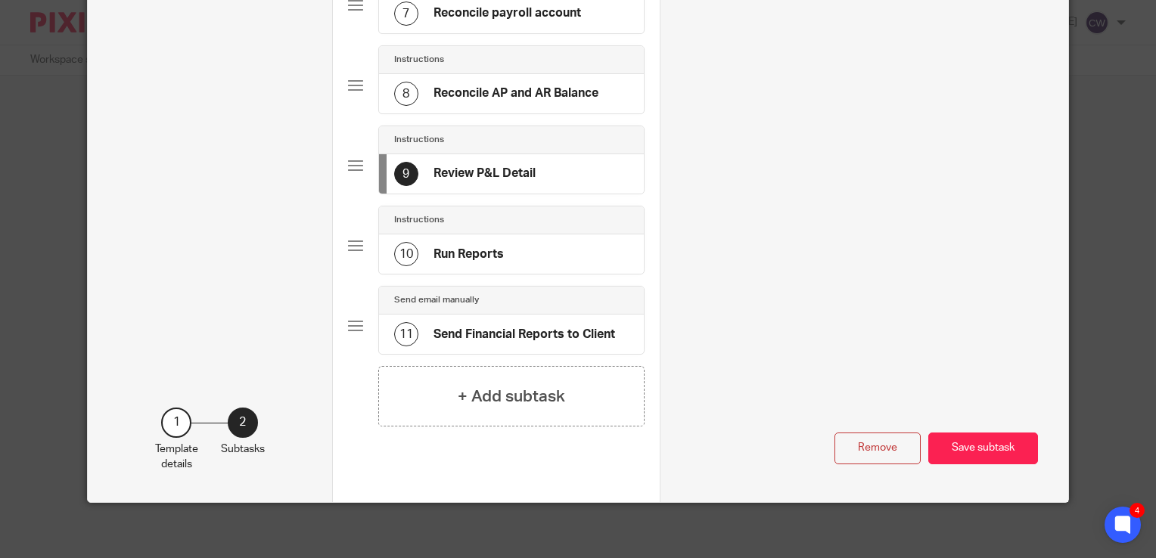
click at [535, 330] on h4 "Send Financial Reports to Client" at bounding box center [524, 335] width 182 height 16
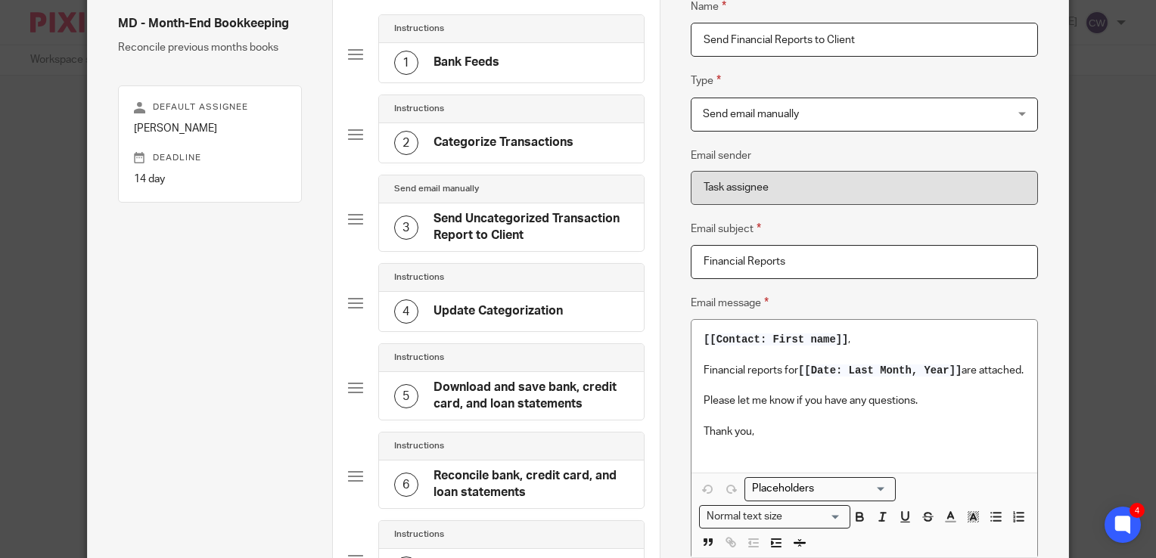
scroll to position [0, 0]
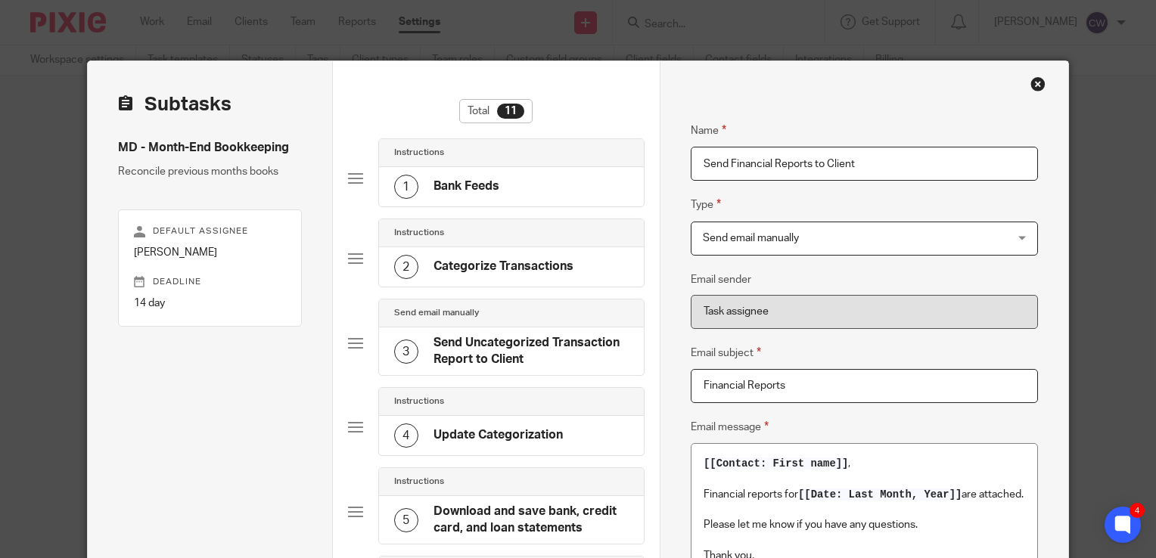
click at [474, 189] on h4 "Bank Feeds" at bounding box center [466, 186] width 66 height 16
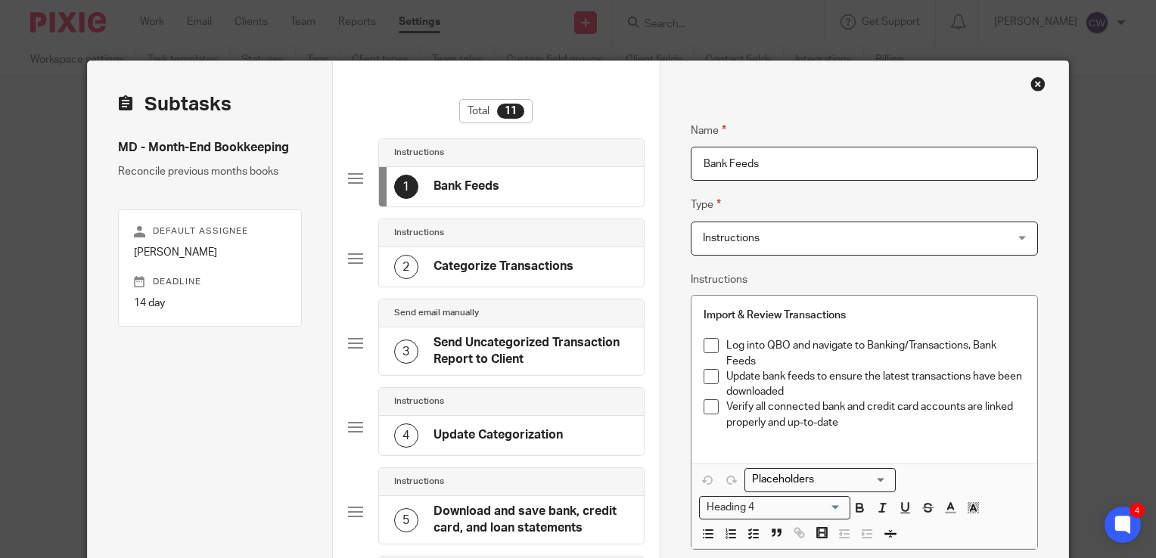
click at [1032, 88] on div "Close this dialog window" at bounding box center [1037, 83] width 15 height 15
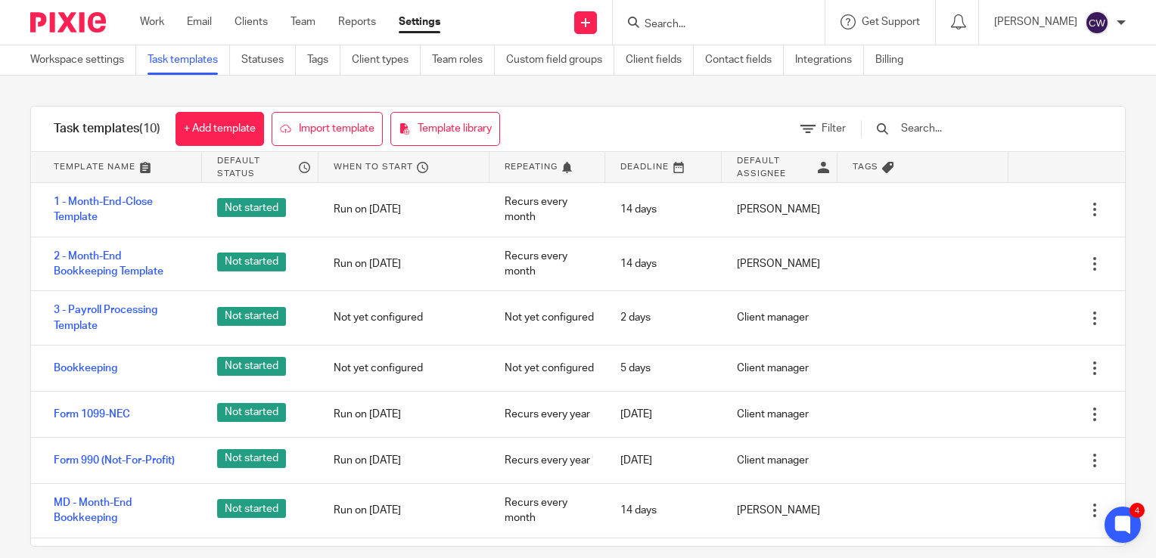
scroll to position [136, 0]
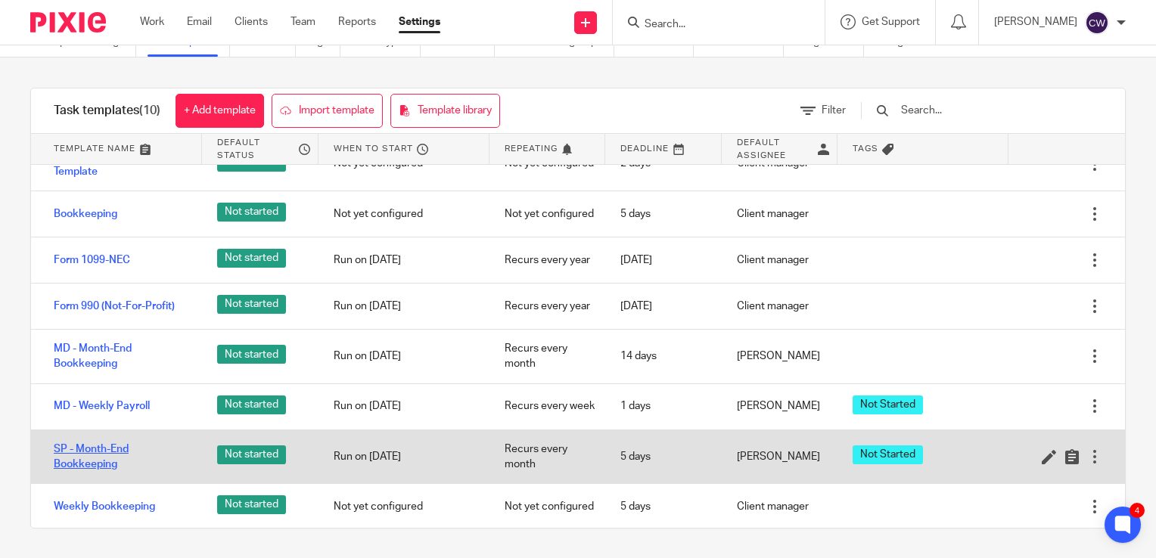
click at [100, 446] on link "SP - Month-End Bookkeeping" at bounding box center [120, 457] width 133 height 31
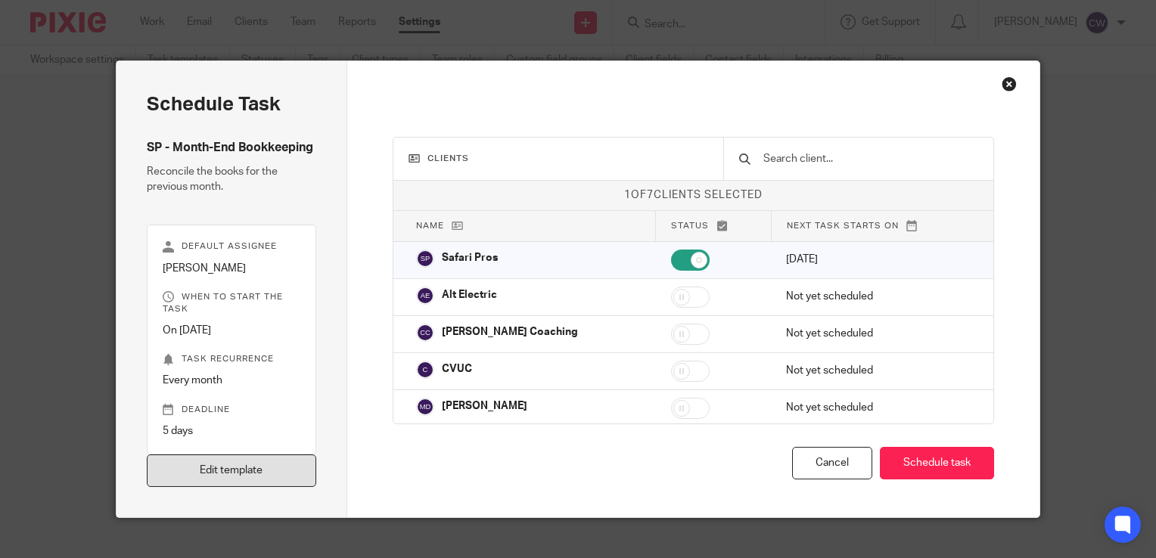
click at [265, 469] on link "Edit template" at bounding box center [231, 471] width 169 height 33
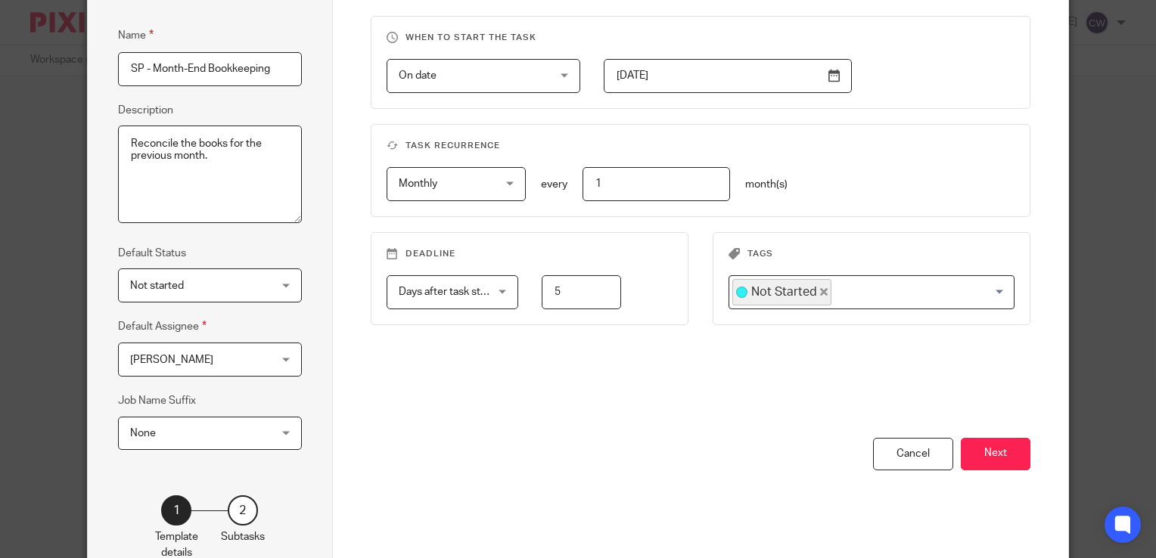
scroll to position [213, 0]
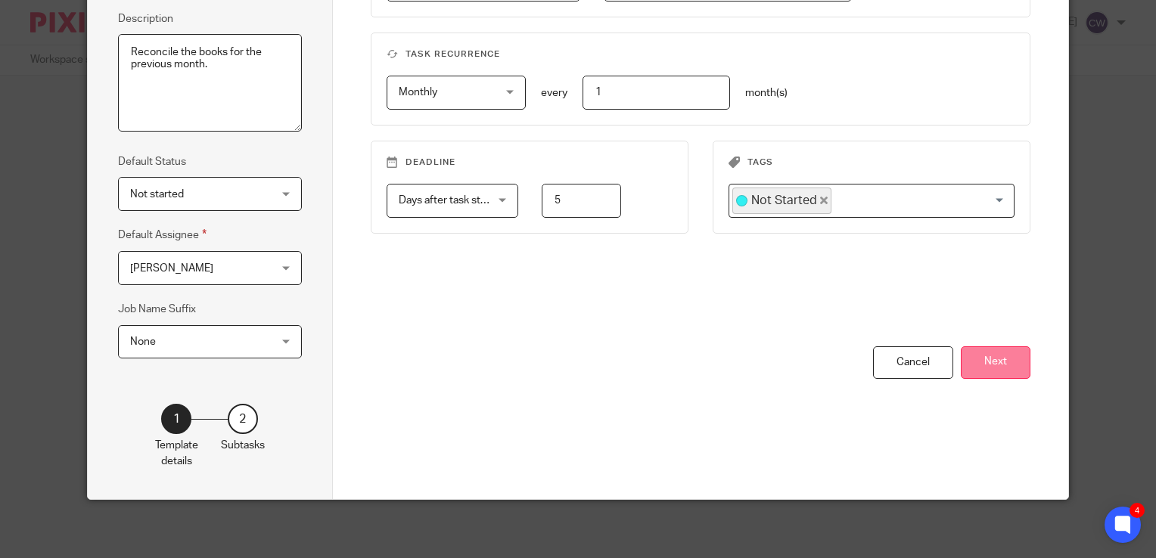
click at [1010, 360] on button "Next" at bounding box center [996, 362] width 70 height 33
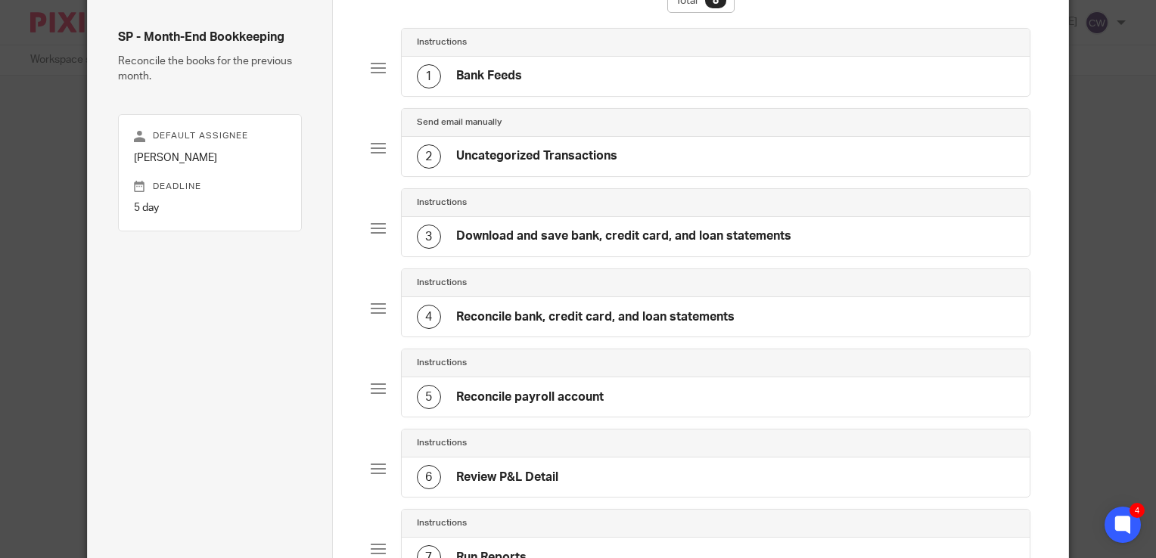
scroll to position [0, 0]
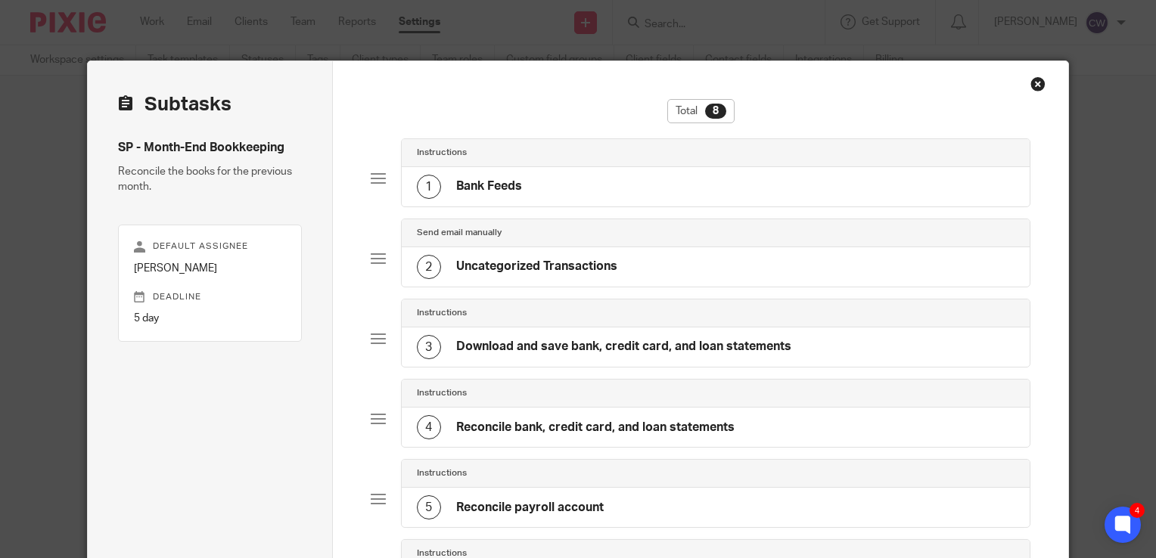
click at [479, 182] on h4 "Bank Feeds" at bounding box center [489, 186] width 66 height 16
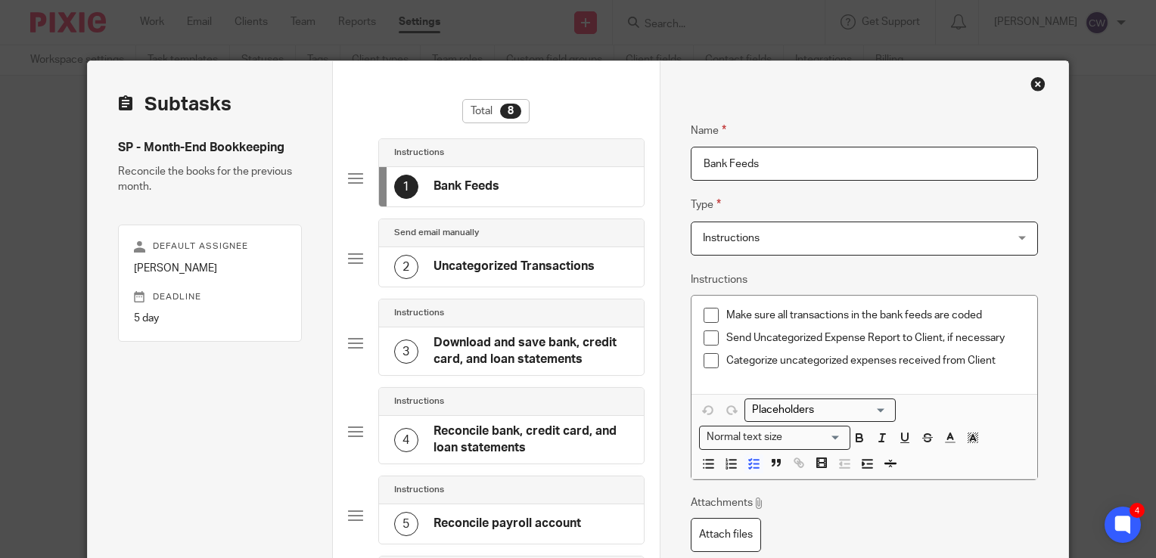
click at [461, 268] on h4 "Uncategorized Transactions" at bounding box center [513, 267] width 161 height 16
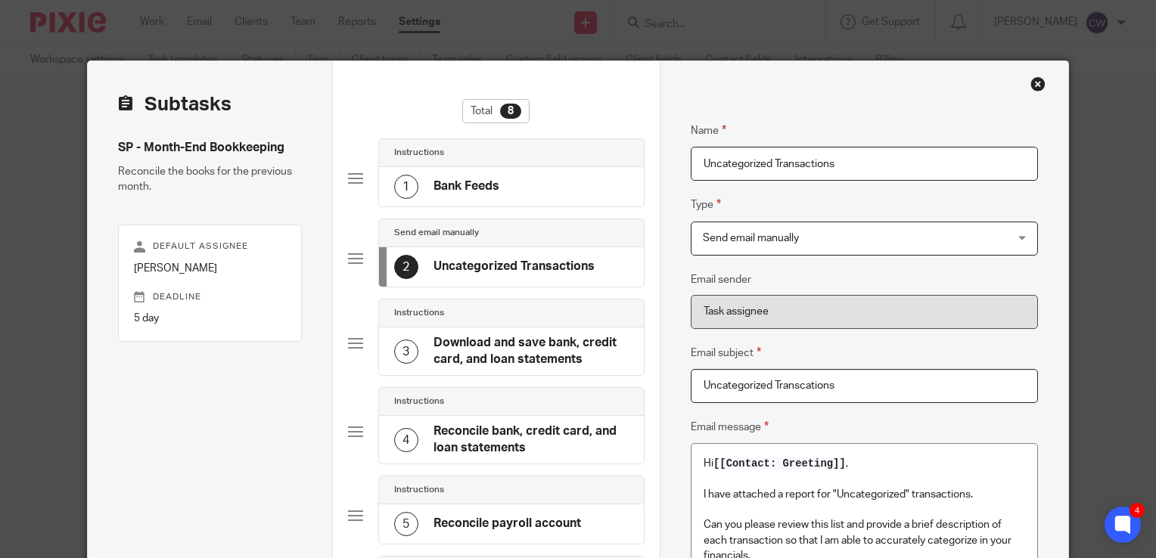
click at [470, 189] on h4 "Bank Feeds" at bounding box center [466, 186] width 66 height 16
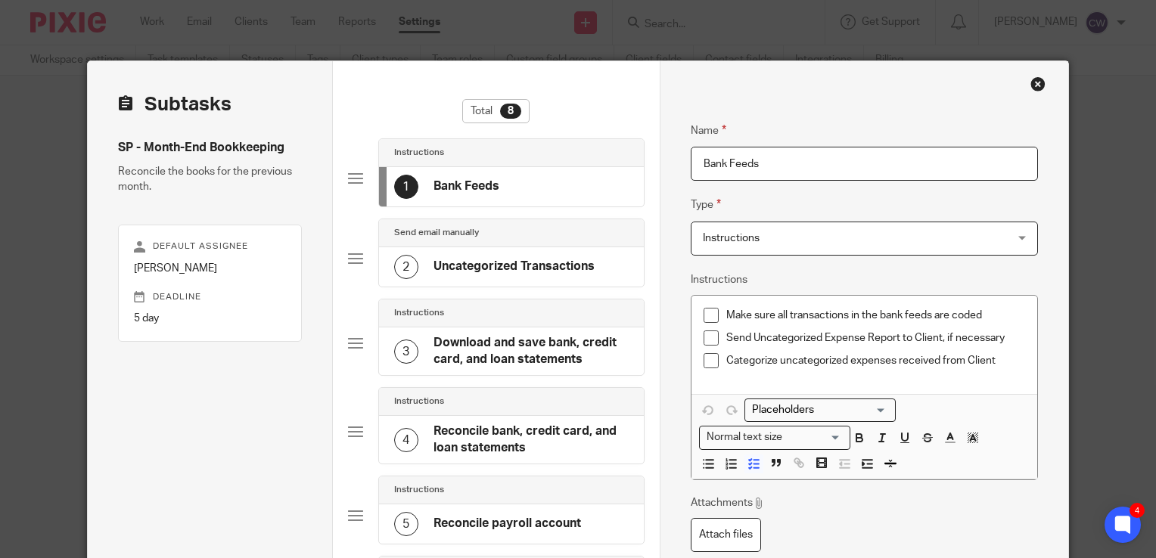
click at [536, 269] on h4 "Uncategorized Transactions" at bounding box center [513, 267] width 161 height 16
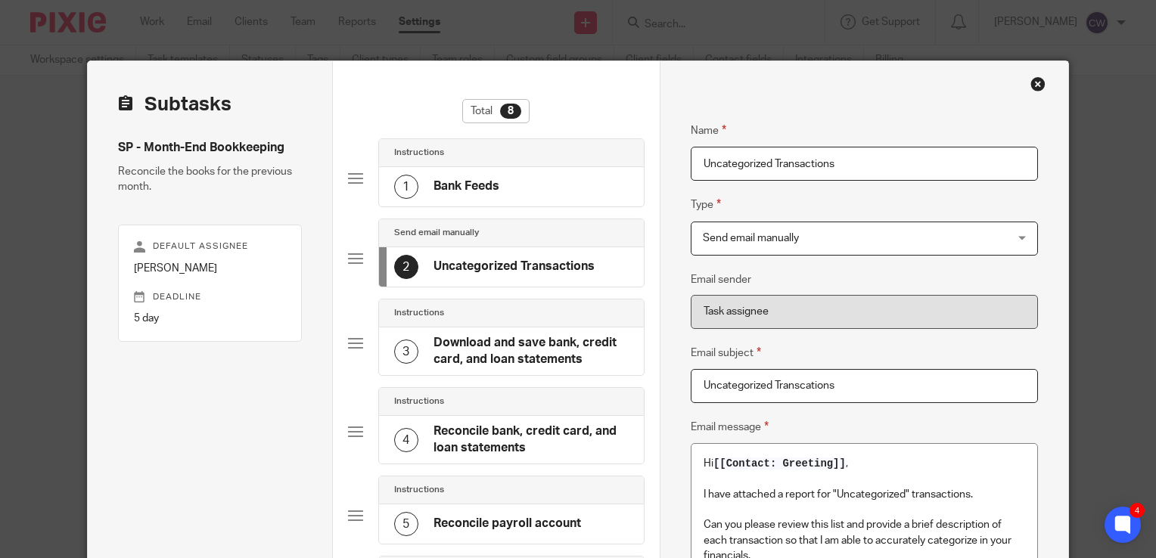
click at [485, 194] on div "1 Bank Feeds" at bounding box center [446, 187] width 105 height 24
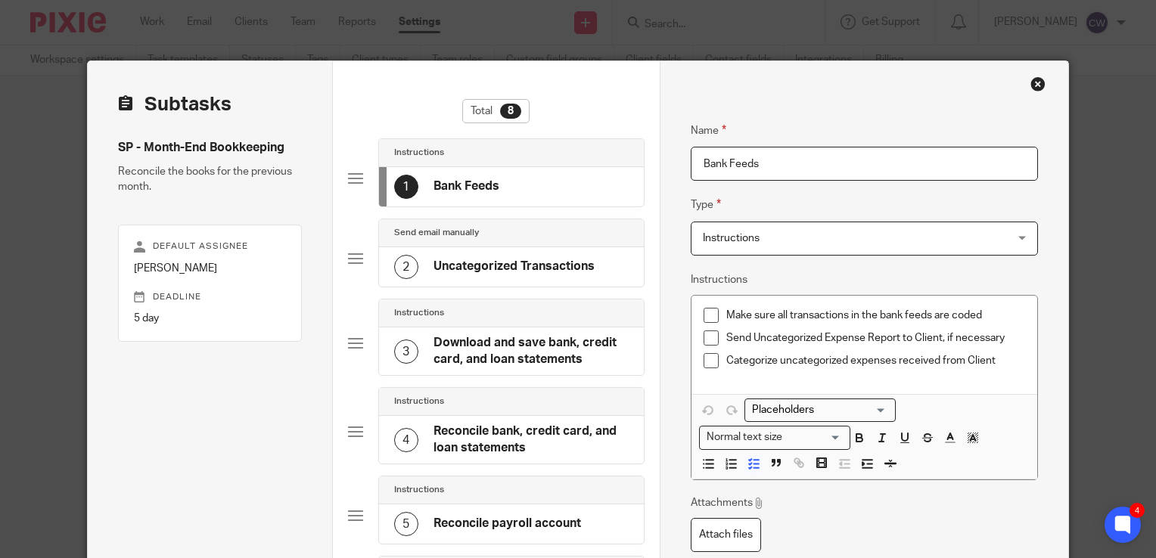
click at [1030, 87] on div "Close this dialog window" at bounding box center [1037, 83] width 15 height 15
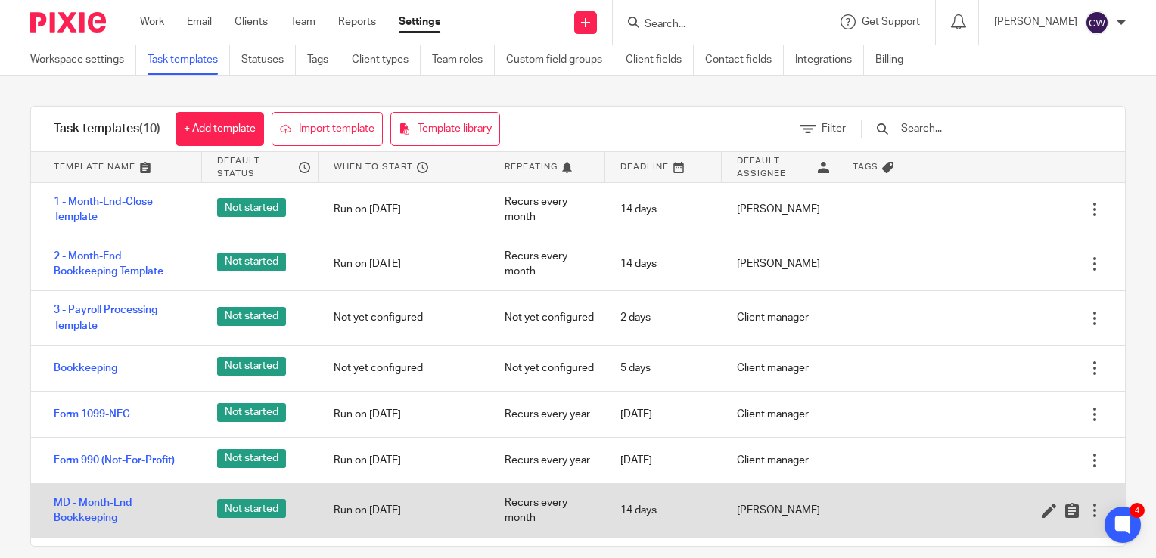
click at [95, 504] on link "MD - Month-End Bookkeeping" at bounding box center [120, 510] width 133 height 31
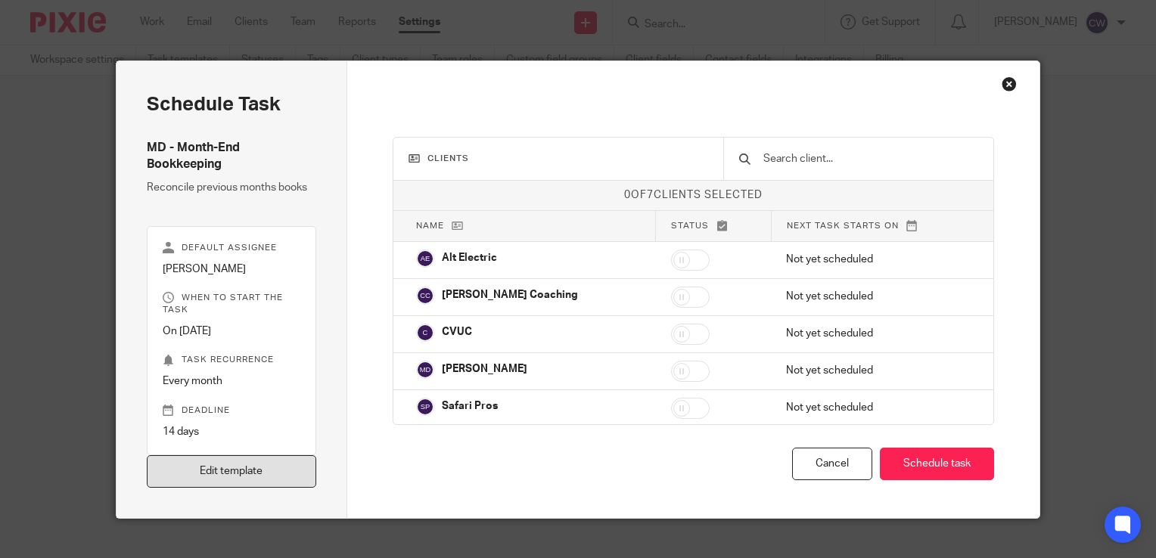
click at [230, 462] on link "Edit template" at bounding box center [231, 471] width 169 height 33
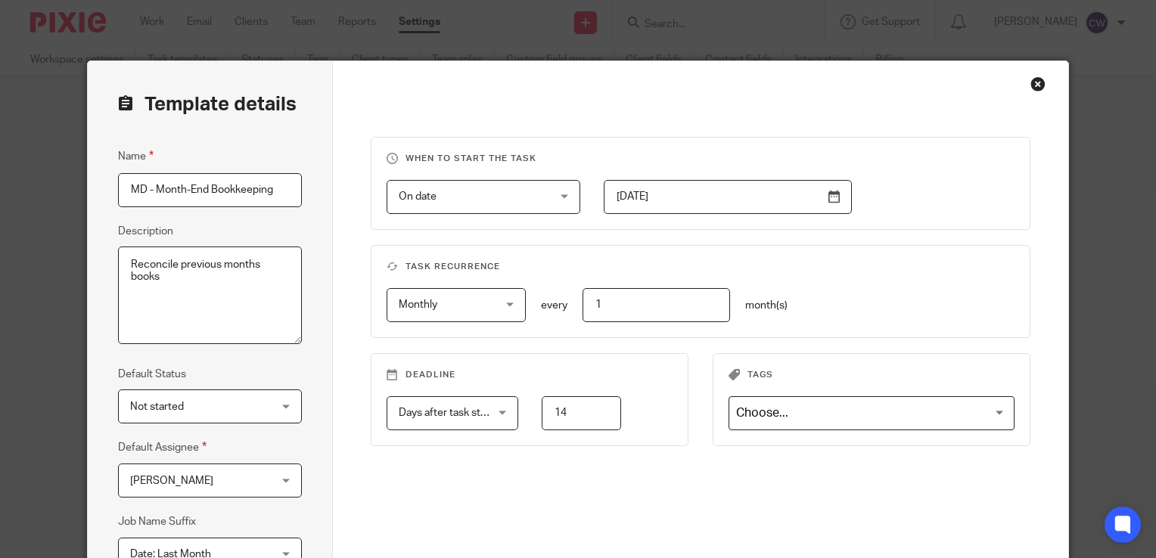
scroll to position [213, 0]
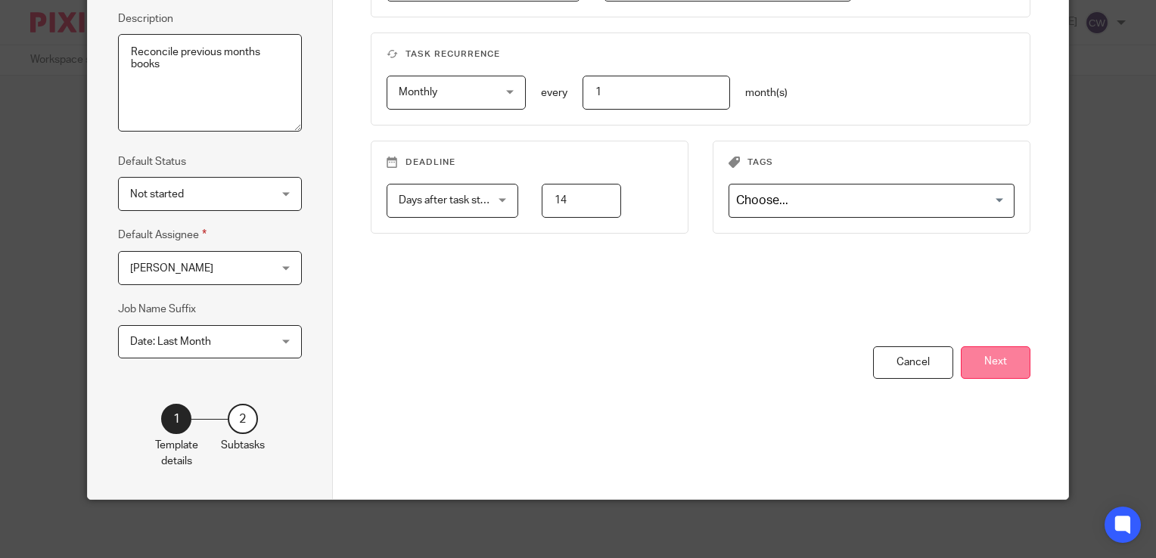
click at [989, 364] on button "Next" at bounding box center [996, 362] width 70 height 33
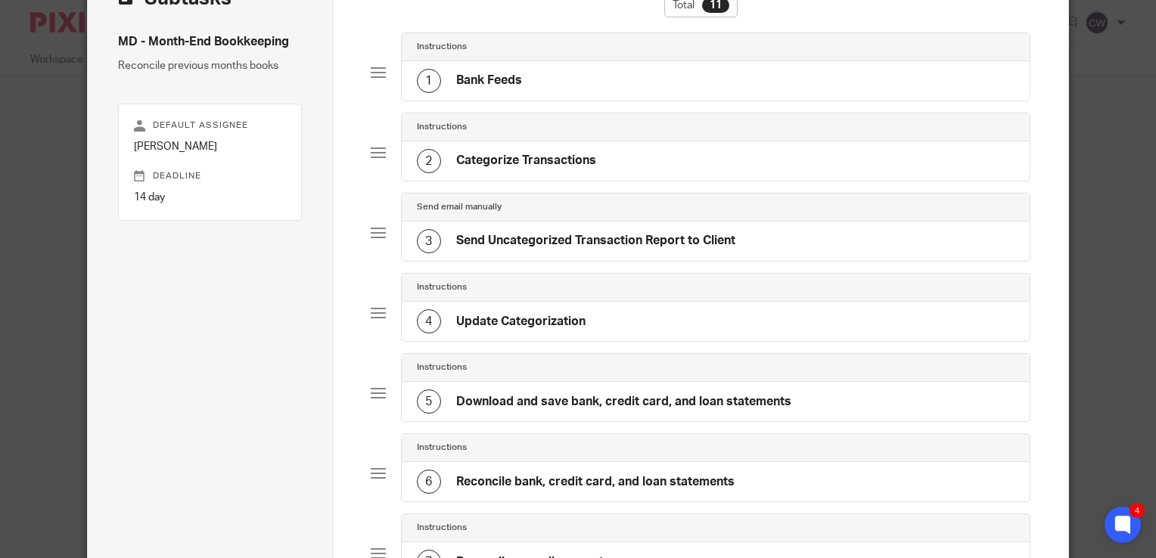
scroll to position [0, 0]
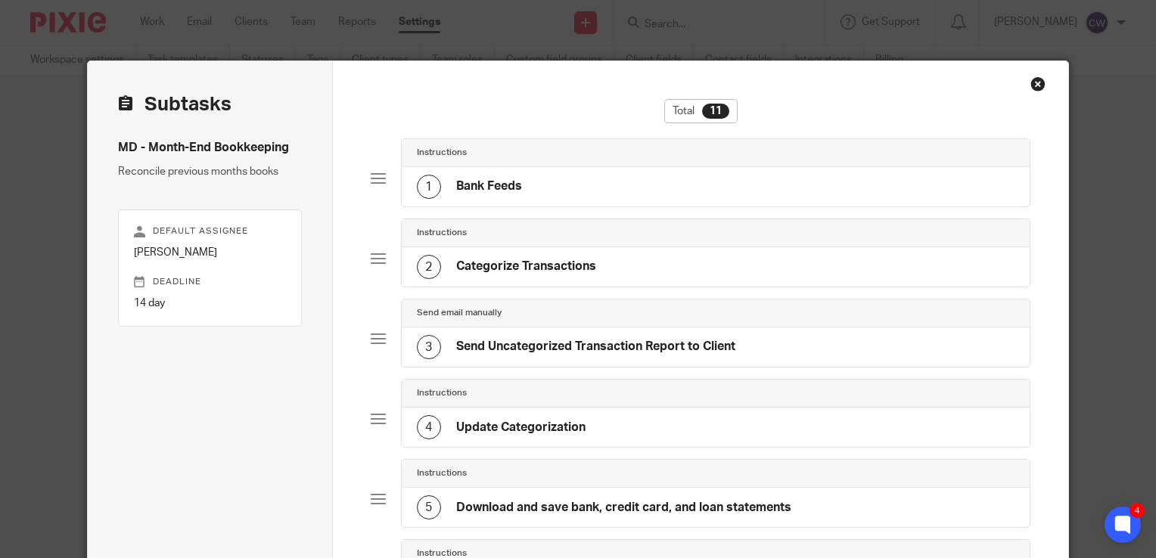
click at [511, 190] on h4 "Bank Feeds" at bounding box center [489, 186] width 66 height 16
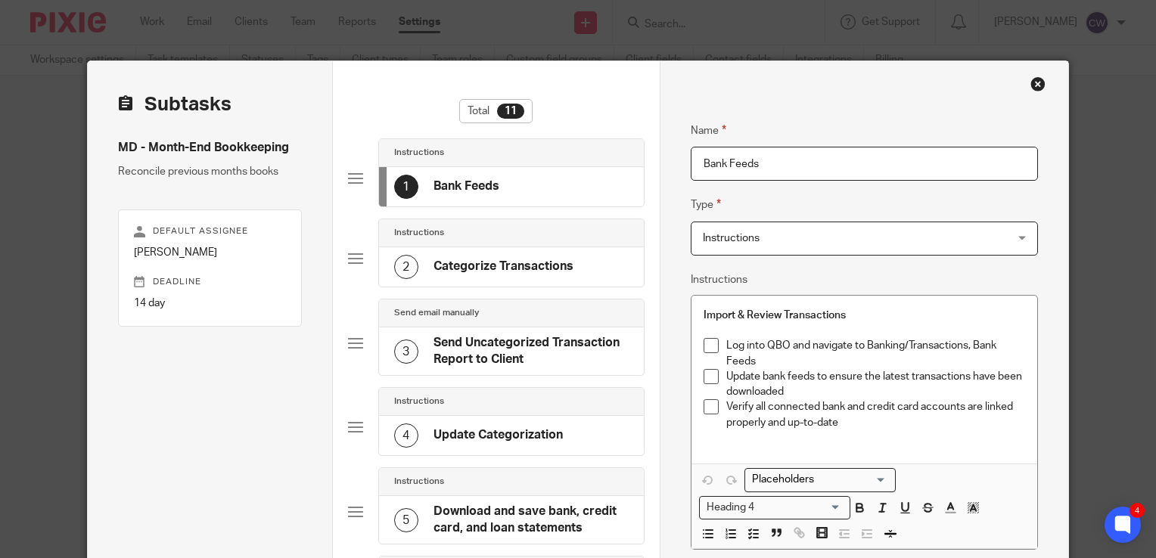
click at [462, 262] on h4 "Categorize Transactions" at bounding box center [503, 267] width 140 height 16
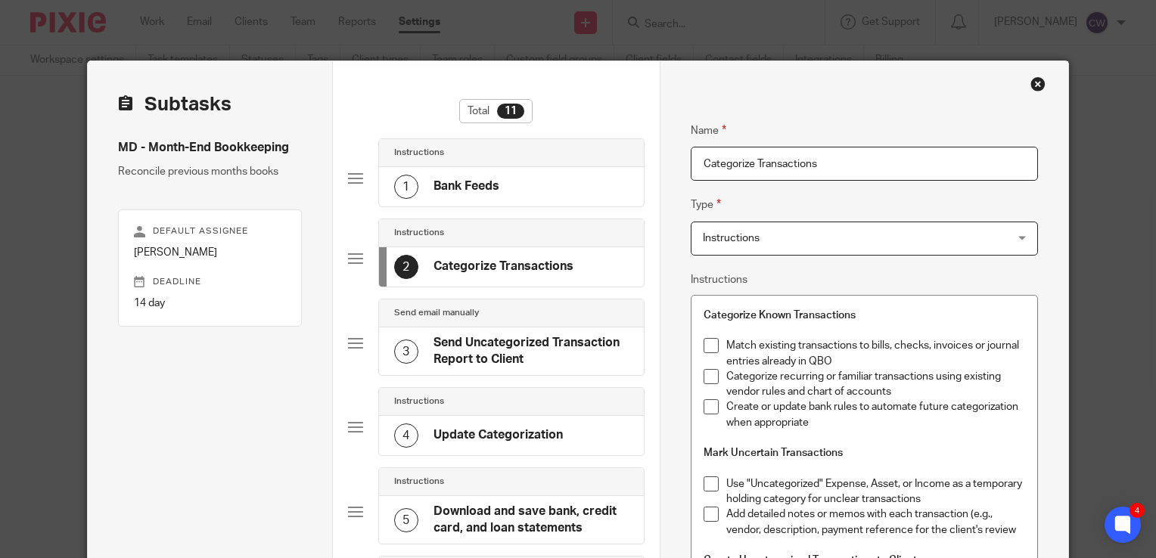
scroll to position [151, 0]
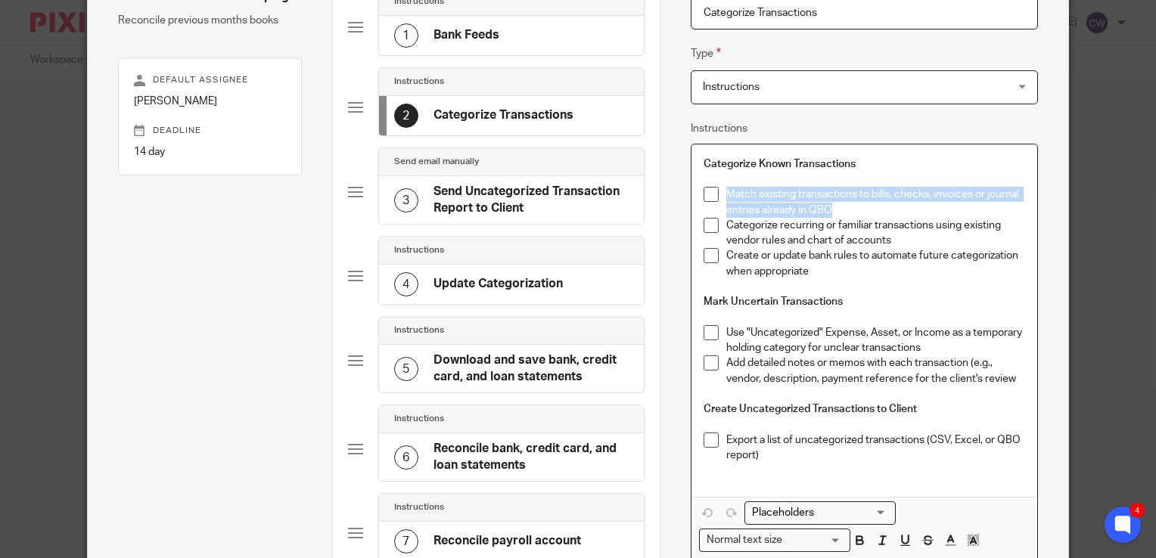
drag, startPoint x: 829, startPoint y: 210, endPoint x: 722, endPoint y: 189, distance: 109.3
click at [726, 189] on p "Match existing transactions to bills, checks, invoices or journal entries alrea…" at bounding box center [875, 202] width 299 height 31
copy p "Match existing transactions to bills, checks, invoices or journal entries alrea…"
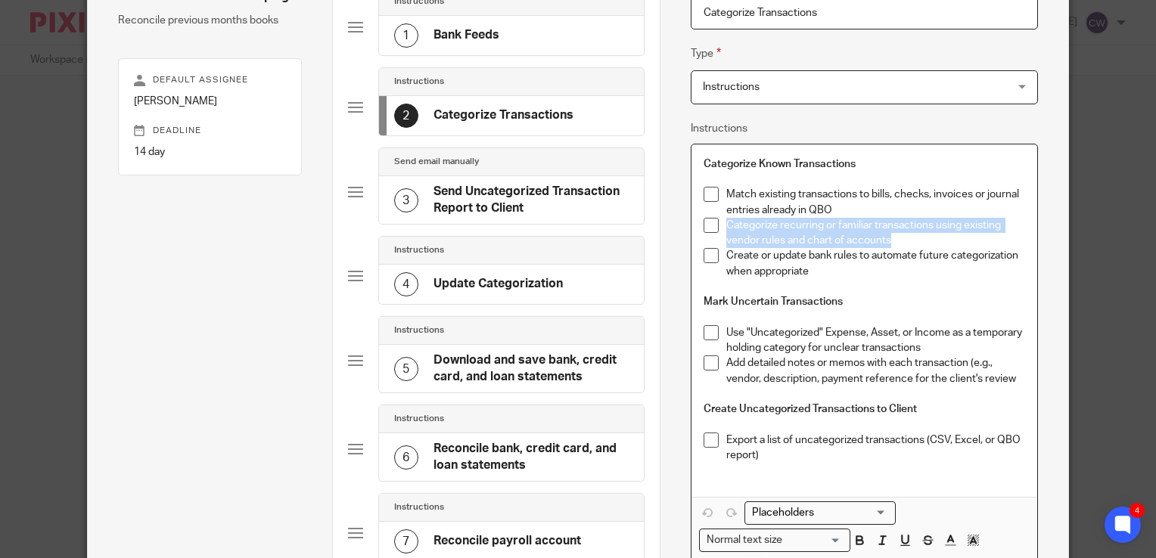
drag, startPoint x: 887, startPoint y: 241, endPoint x: 717, endPoint y: 227, distance: 170.7
click at [717, 227] on li "Categorize recurring or familiar transactions using existing vendor rules and c…" at bounding box center [863, 233] width 321 height 31
copy p "Categorize recurring or familiar transactions using existing vendor rules and c…"
click at [817, 270] on p "Create or update bank rules to automate future categorization when appropriate" at bounding box center [875, 263] width 299 height 31
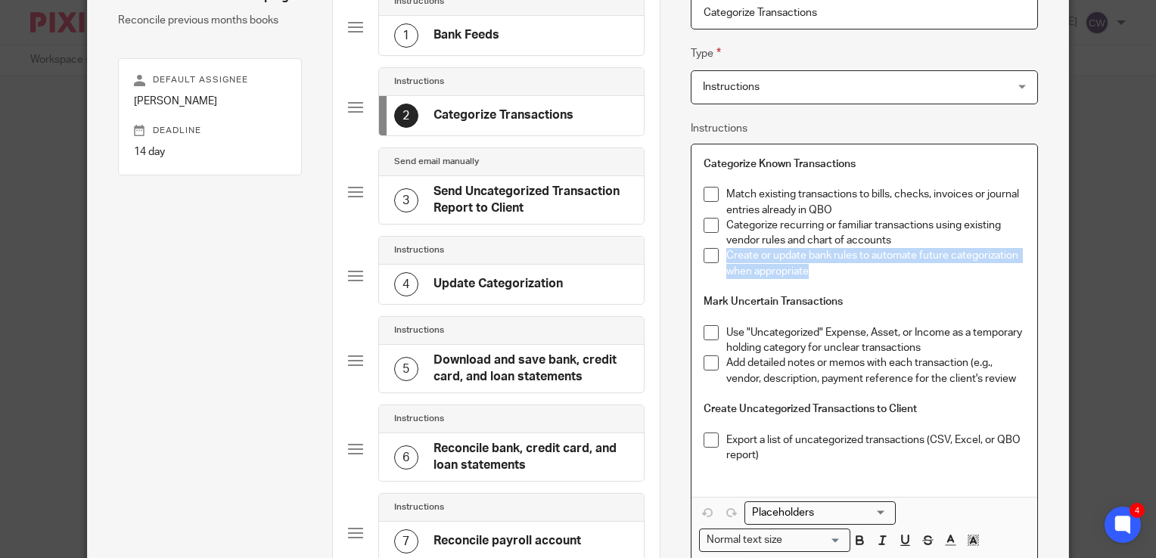
drag, startPoint x: 817, startPoint y: 270, endPoint x: 722, endPoint y: 261, distance: 95.7
click at [726, 261] on p "Create or update bank rules to automate future categorization when appropriate" at bounding box center [875, 263] width 299 height 31
copy p "Create or update bank rules to automate future categorization when appropriate"
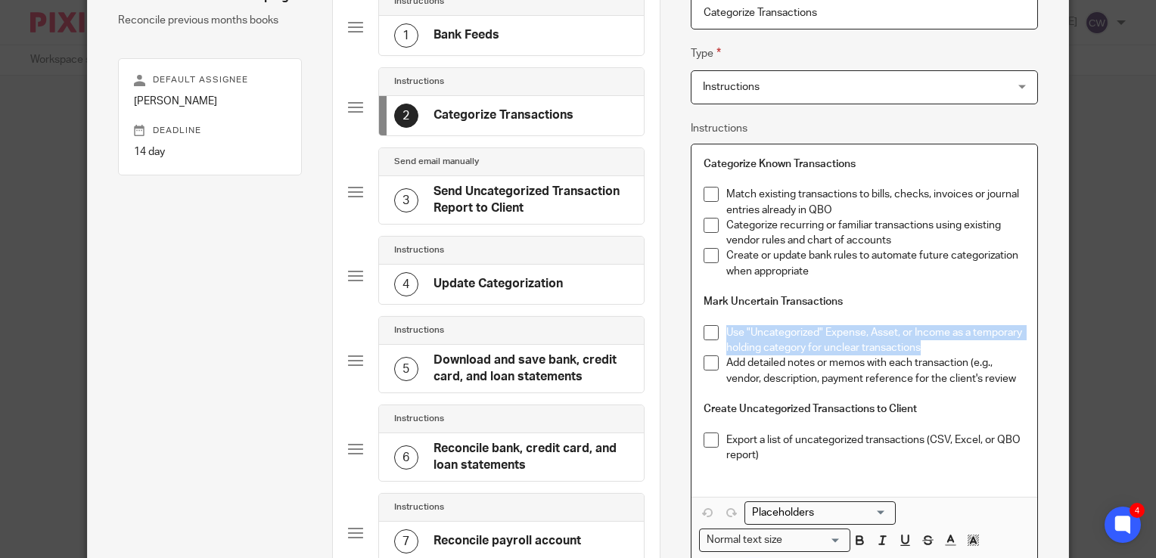
drag, startPoint x: 920, startPoint y: 352, endPoint x: 721, endPoint y: 336, distance: 199.6
click at [726, 336] on p "Use "Uncategorized" Expense, Asset, or Income as a temporary holding category f…" at bounding box center [875, 340] width 299 height 31
copy p "Use "Uncategorized" Expense, Asset, or Income as a temporary holding category f…"
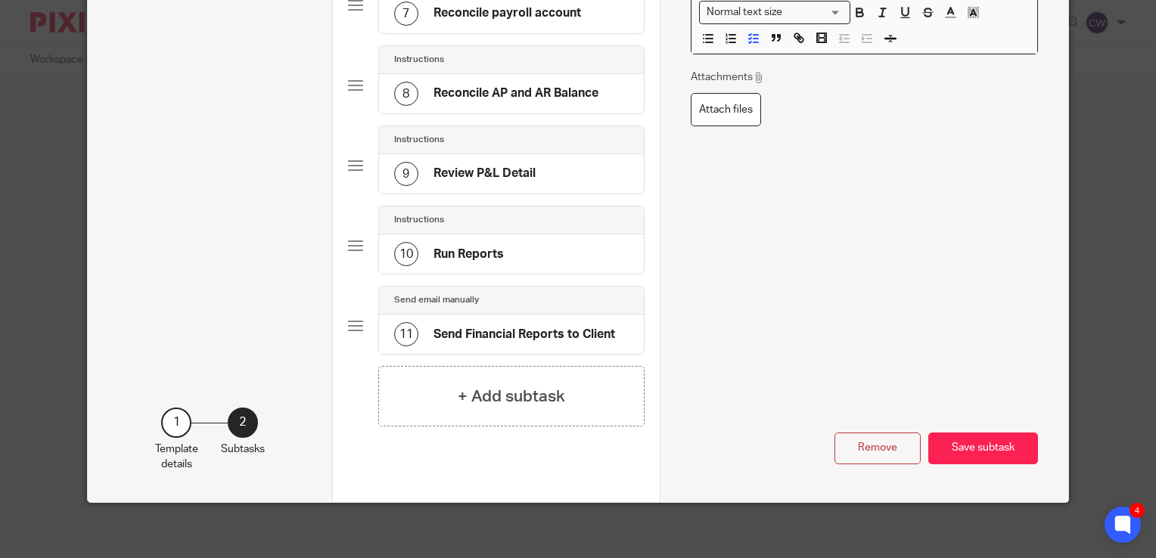
scroll to position [74, 0]
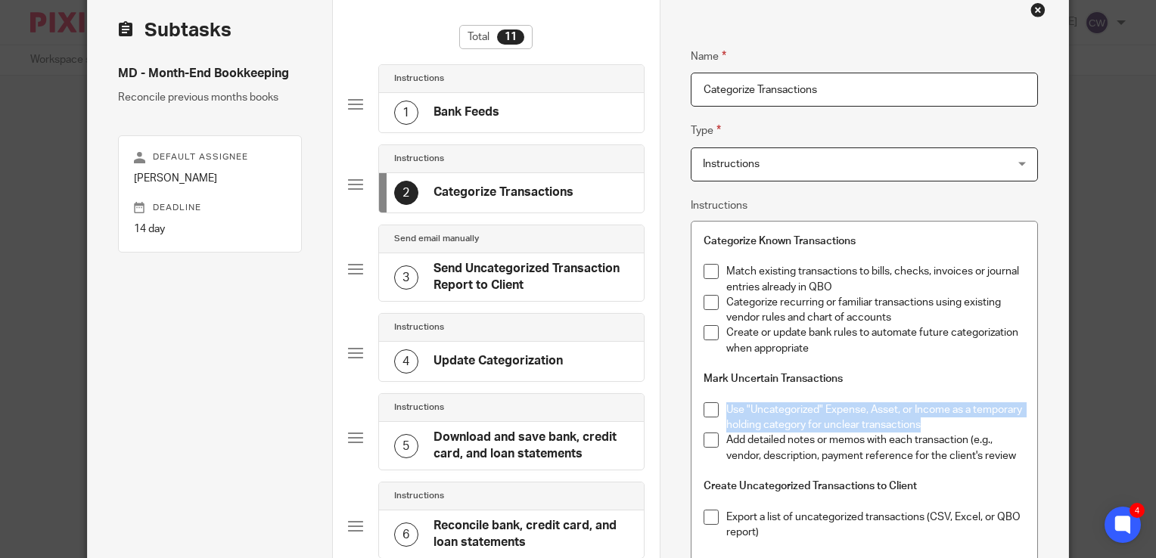
click at [1032, 14] on div "Close this dialog window" at bounding box center [1037, 9] width 15 height 15
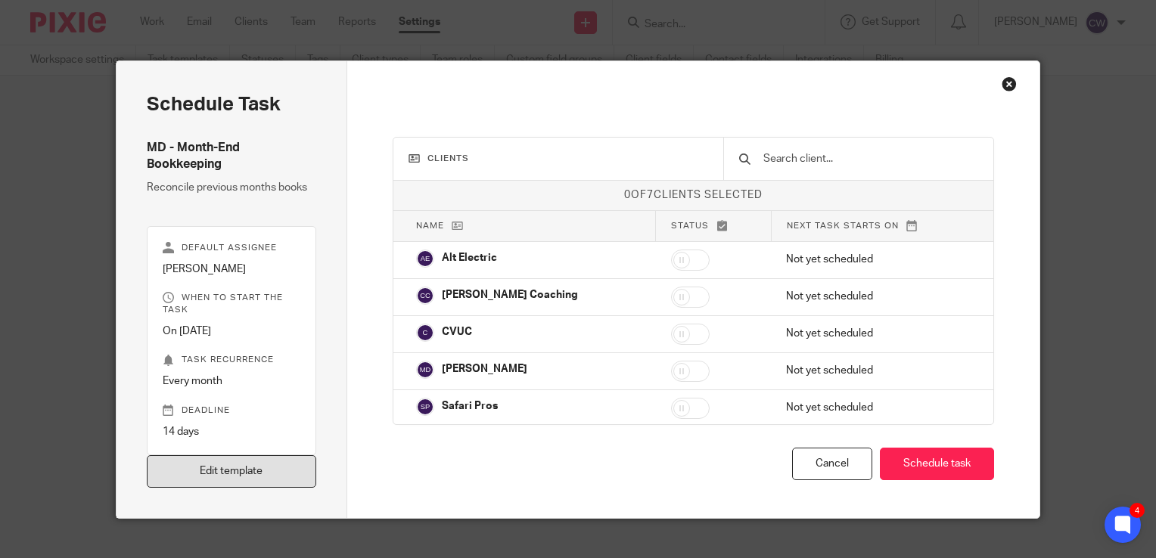
click at [235, 471] on link "Edit template" at bounding box center [231, 471] width 169 height 33
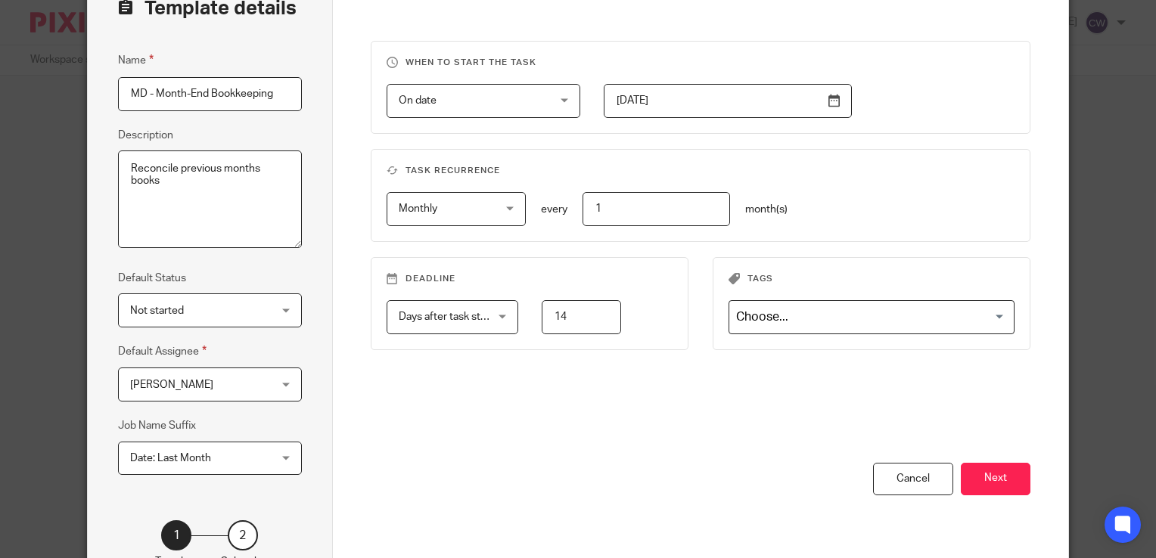
scroll to position [213, 0]
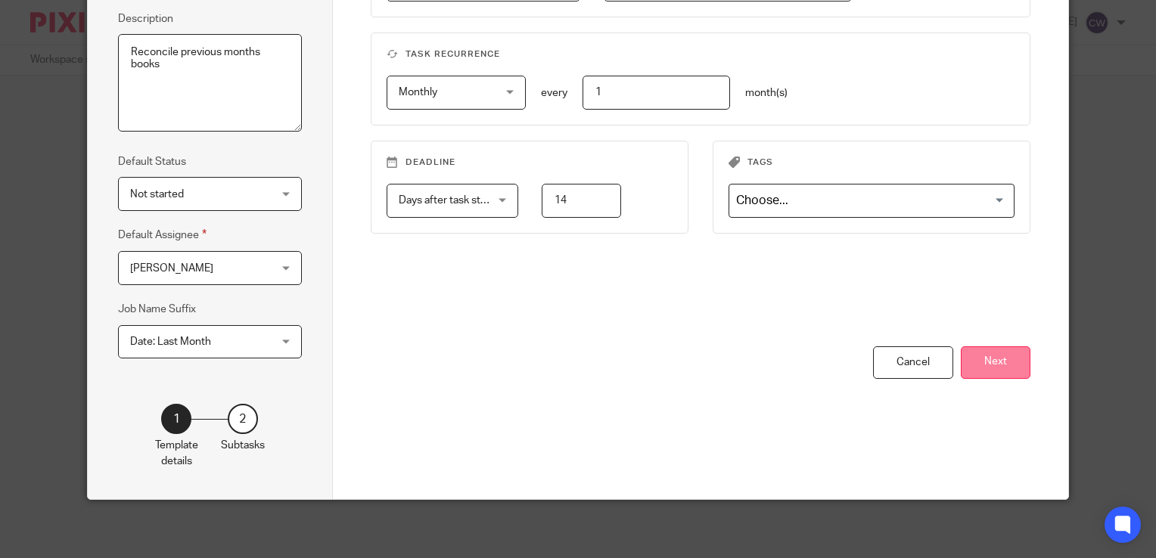
click at [990, 359] on button "Next" at bounding box center [996, 362] width 70 height 33
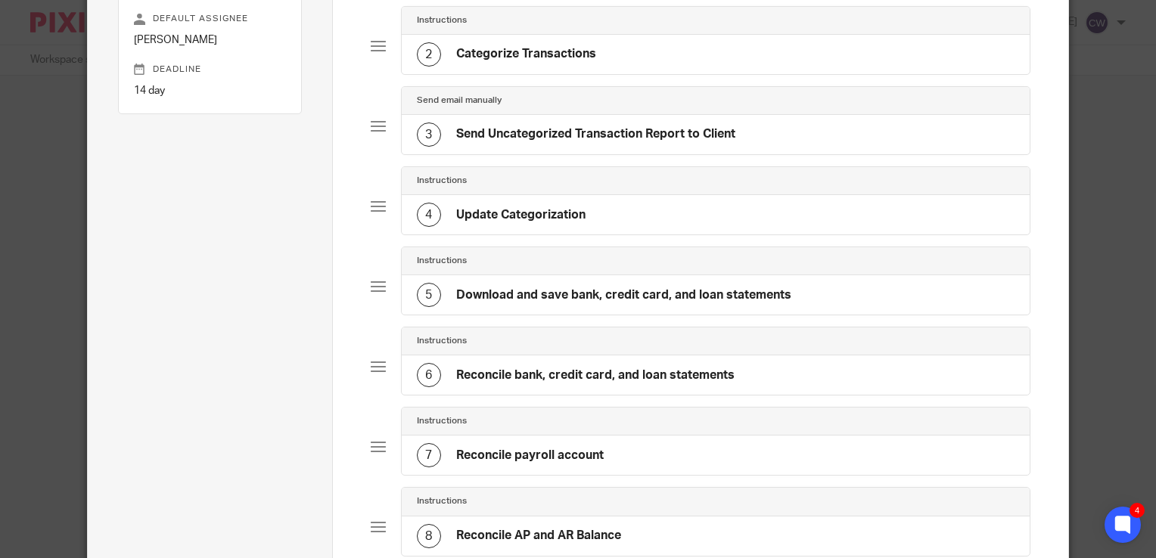
click at [517, 57] on h4 "Categorize Transactions" at bounding box center [526, 54] width 140 height 16
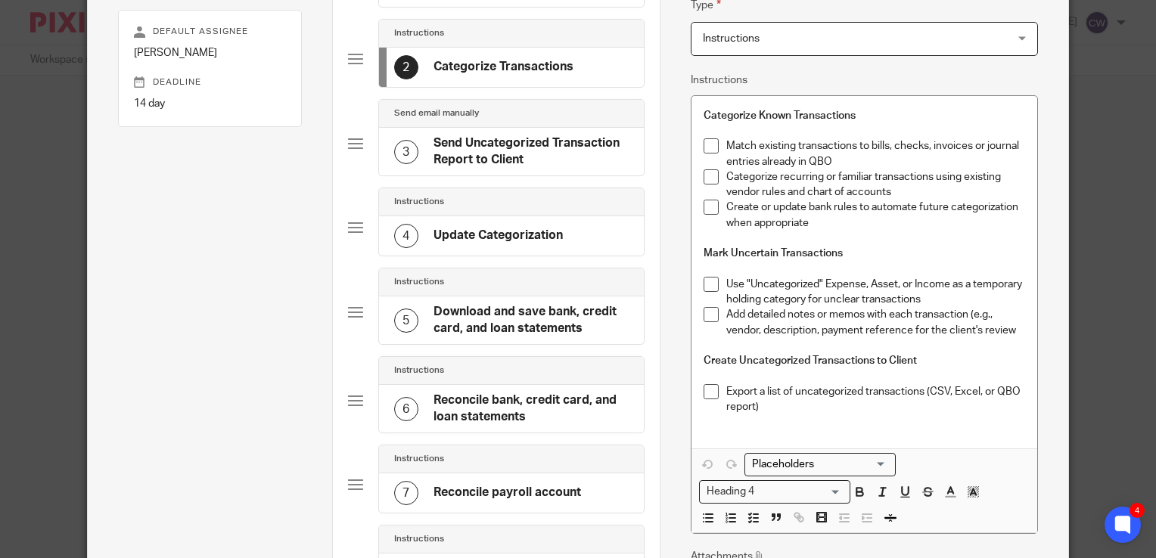
scroll to position [303, 0]
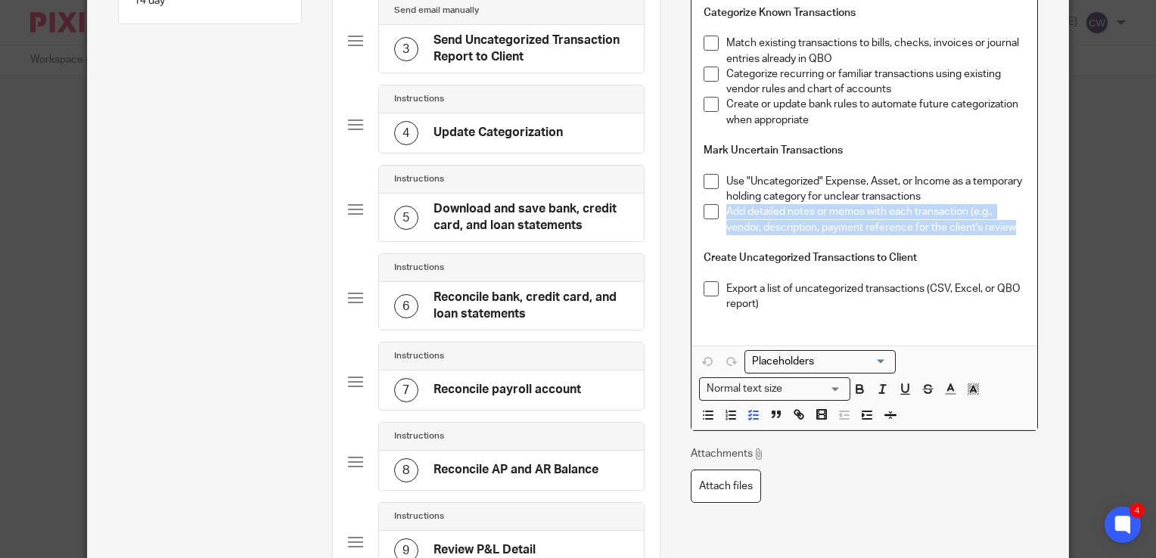
drag, startPoint x: 720, startPoint y: 212, endPoint x: 1010, endPoint y: 232, distance: 291.2
click at [1010, 232] on p "Add detailed notes or memos with each transaction (e.g., vendor, description, p…" at bounding box center [875, 219] width 299 height 31
copy p "Add detailed notes or memos with each transaction (e.g., vendor, description, p…"
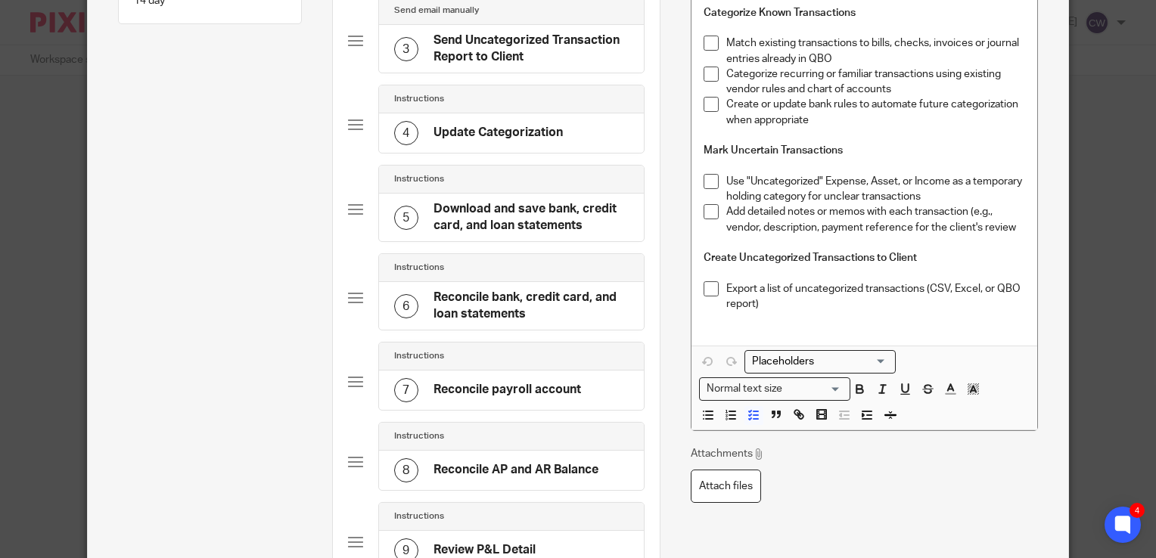
click at [762, 295] on p "Export a list of uncategorized transactions (CSV, Excel, or QBO report)" at bounding box center [875, 296] width 299 height 31
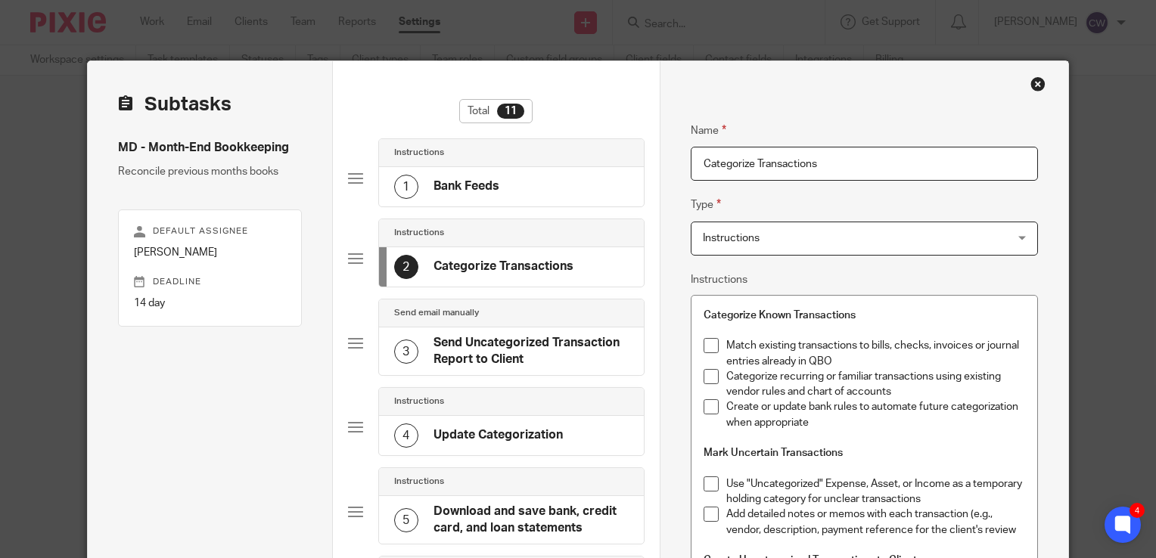
click at [1034, 80] on div "Close this dialog window" at bounding box center [1037, 83] width 15 height 15
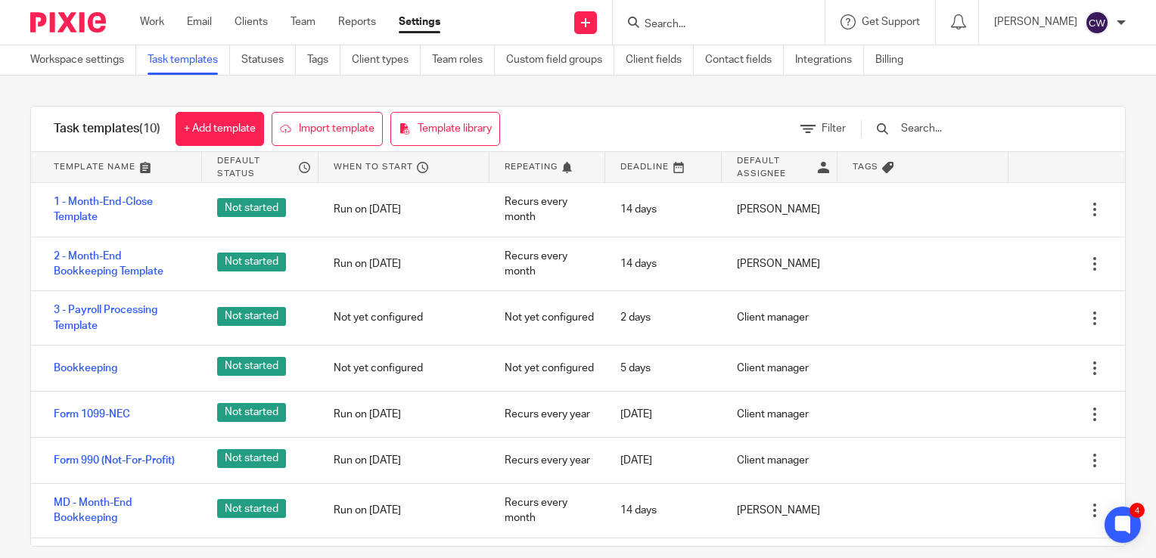
click at [1118, 22] on div at bounding box center [1120, 22] width 9 height 9
click at [1069, 101] on span "Logout" at bounding box center [1055, 105] width 34 height 11
